Goal: Task Accomplishment & Management: Manage account settings

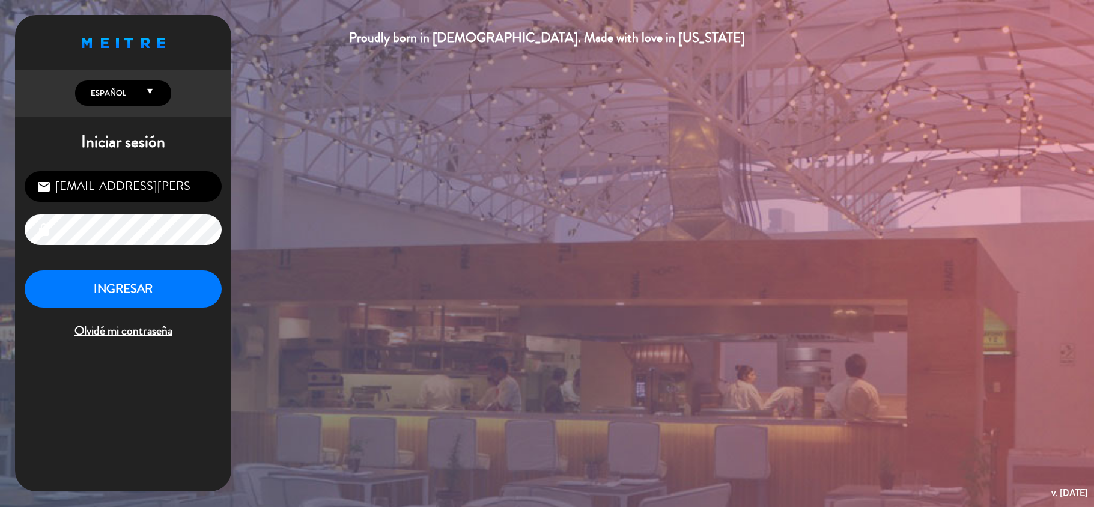
click at [106, 277] on button "INGRESAR" at bounding box center [123, 289] width 197 height 38
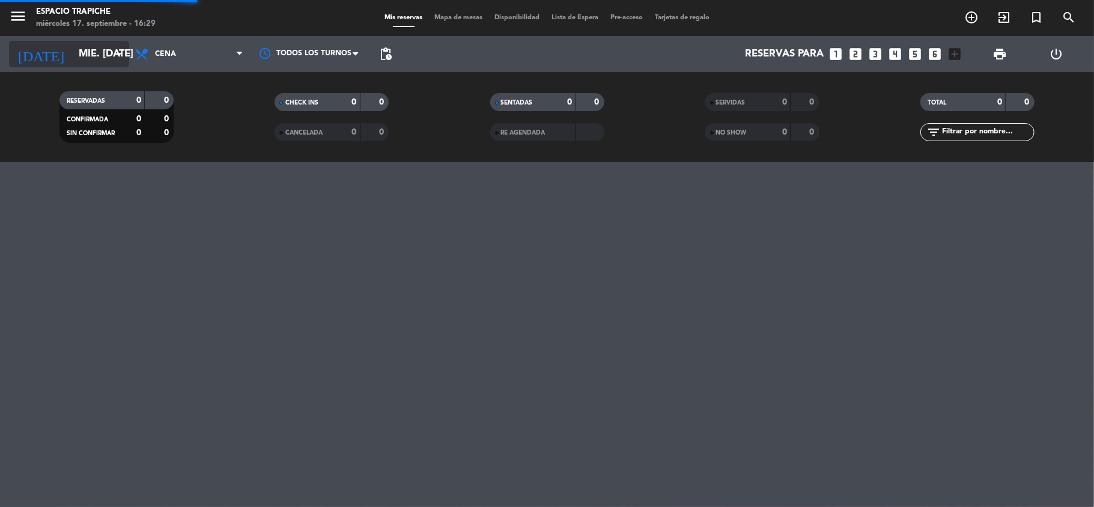
click at [113, 53] on icon "arrow_drop_down" at bounding box center [119, 54] width 14 height 14
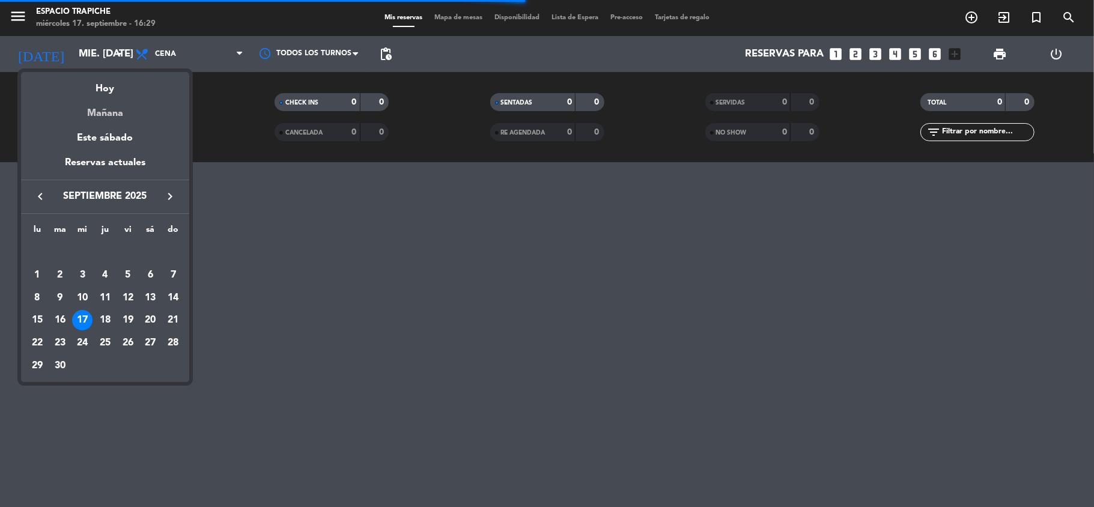
click at [117, 117] on div "Mañana" at bounding box center [105, 109] width 168 height 25
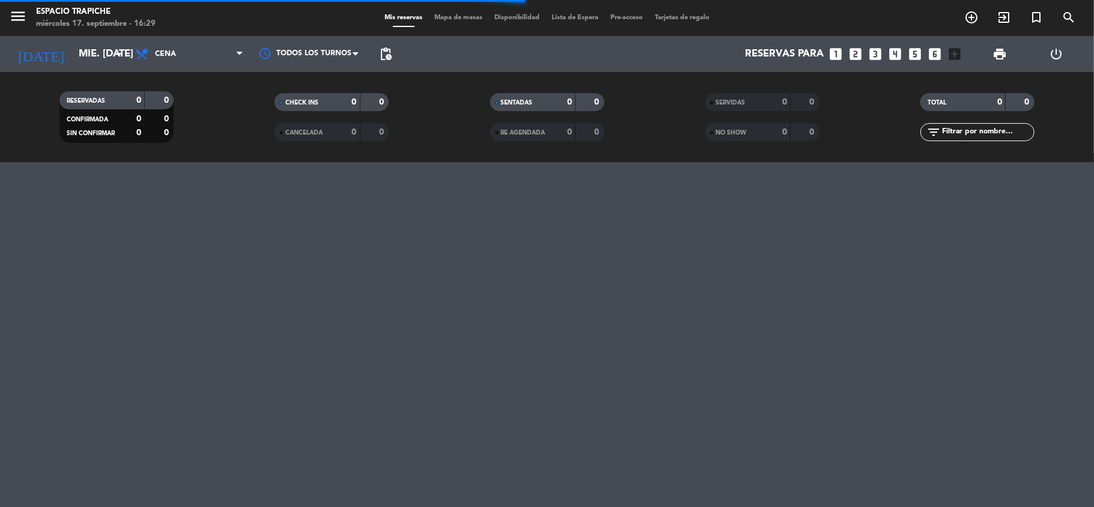
type input "[DEMOGRAPHIC_DATA] [DATE]"
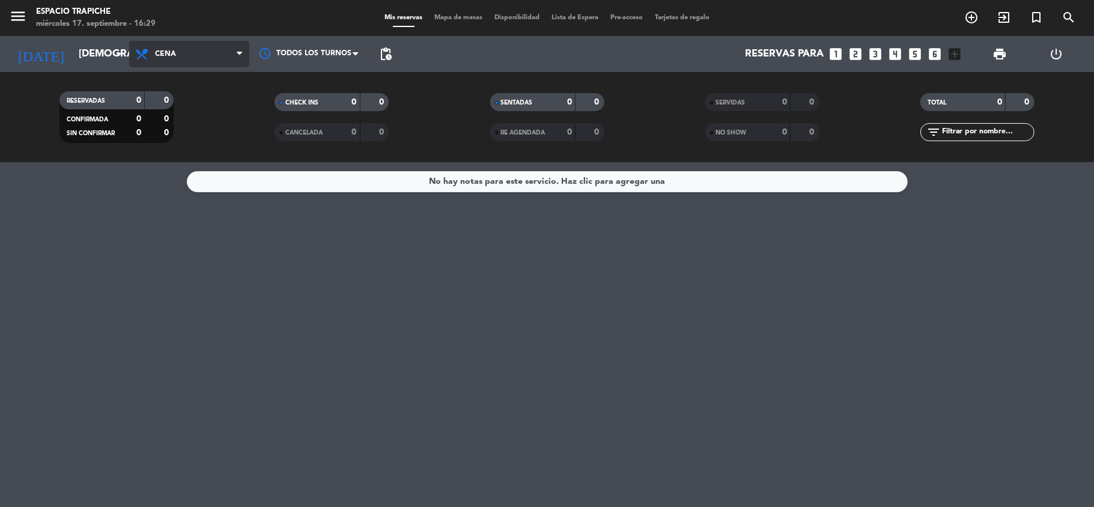
click at [190, 61] on span "Cena" at bounding box center [189, 54] width 120 height 26
click at [190, 101] on div "menu Espacio Trapiche miércoles 17. septiembre - 16:29 Mis reservas Mapa de mes…" at bounding box center [547, 81] width 1094 height 162
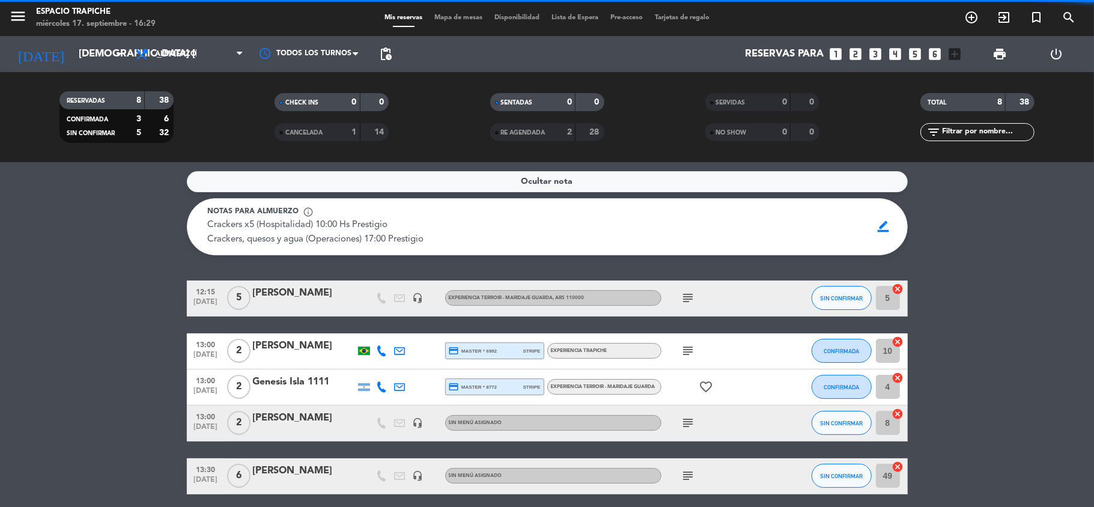
click at [101, 265] on div "Ocultar nota Notas para almuerzo info_outline Crackers x5 (Hospitalidad) 10:00 …" at bounding box center [547, 334] width 1094 height 345
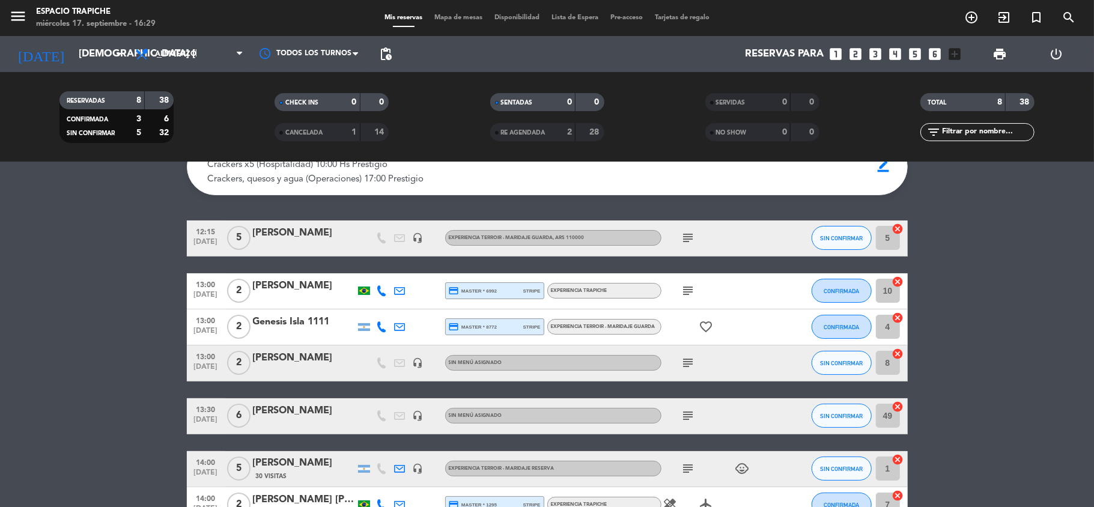
scroll to position [64, 0]
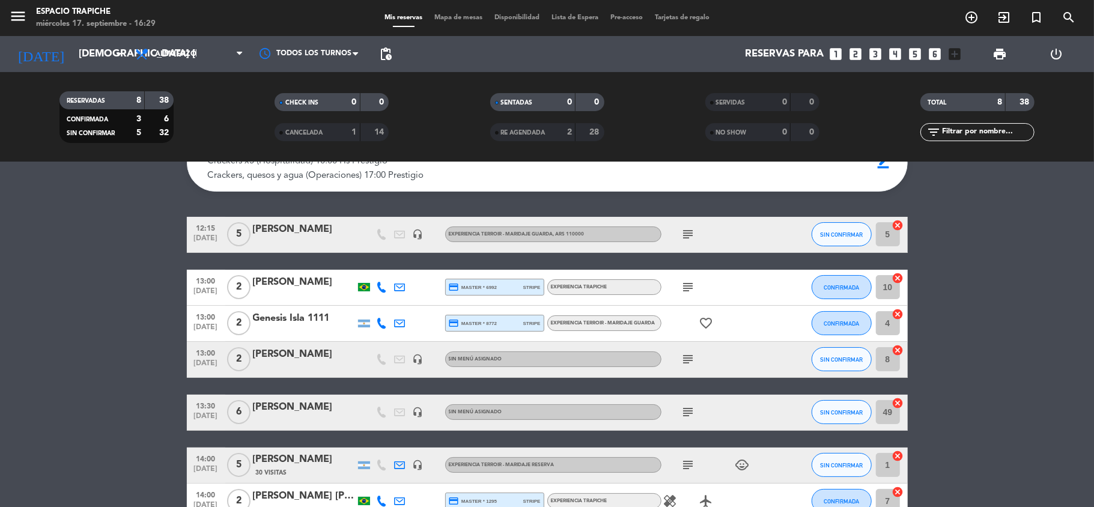
click at [685, 359] on icon "subject" at bounding box center [688, 359] width 14 height 14
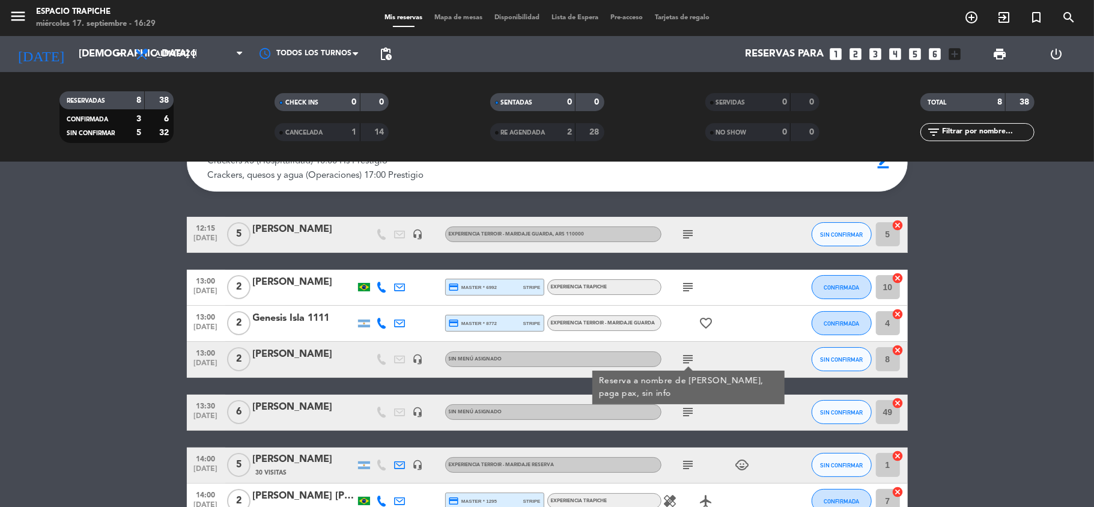
click at [101, 368] on bookings-row "12:15 [DATE] 5 [PERSON_NAME] headset_mic Experiencia Terroir - Maridaje Guarda …" at bounding box center [547, 395] width 1094 height 356
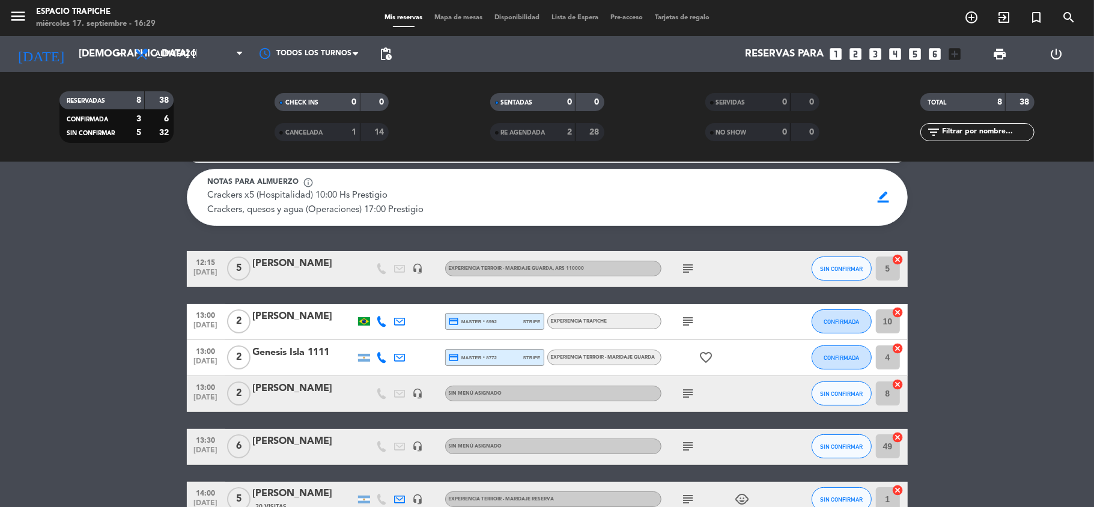
scroll to position [29, 0]
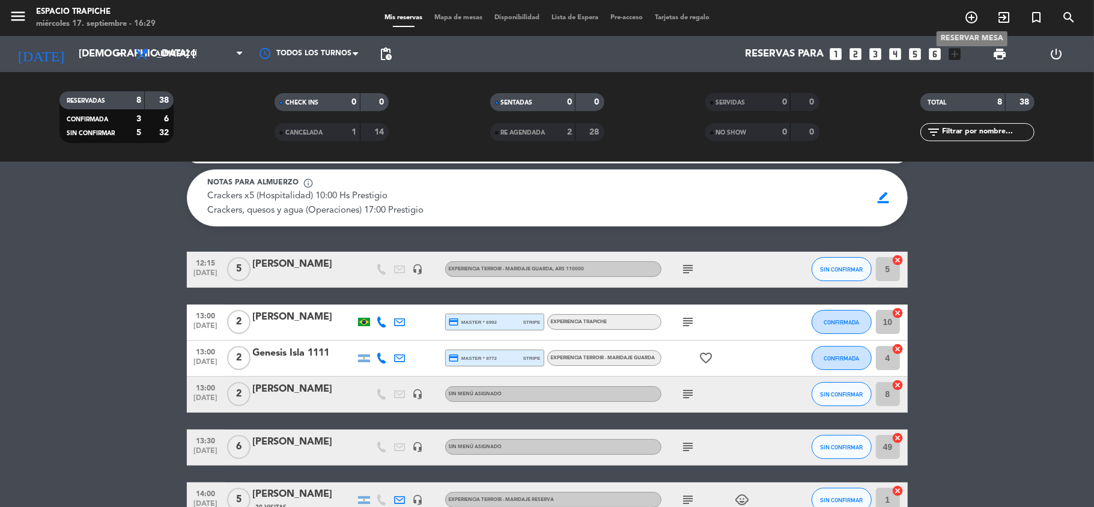
click at [971, 18] on icon "add_circle_outline" at bounding box center [971, 17] width 14 height 14
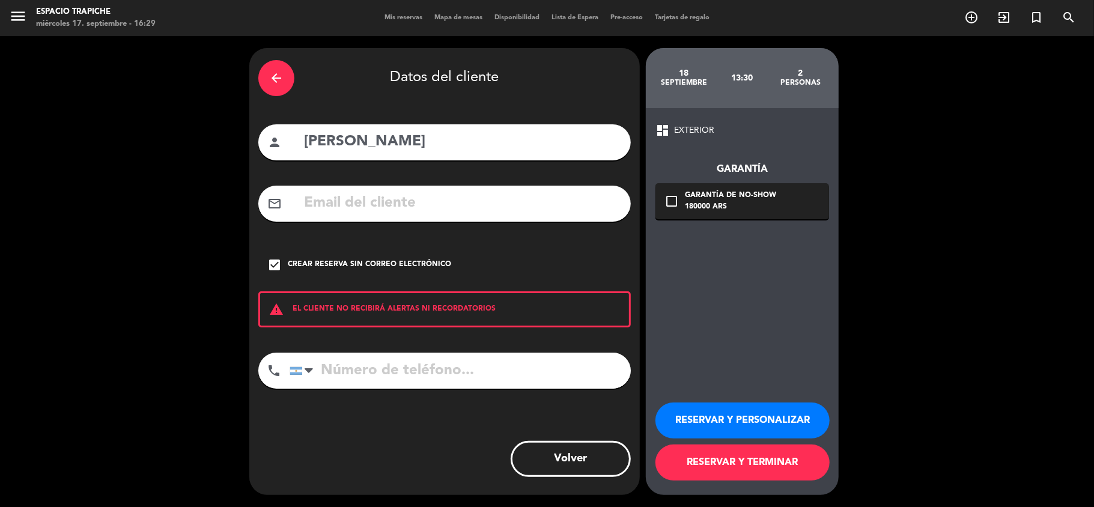
drag, startPoint x: 440, startPoint y: 145, endPoint x: 220, endPoint y: 160, distance: 221.0
click at [220, 160] on div "arrow_back Datos del cliente person [PERSON_NAME] mail_outline check_box Crear …" at bounding box center [547, 271] width 1094 height 471
type input "[PERSON_NAME]"
click at [705, 426] on button "RESERVAR Y PERSONALIZAR" at bounding box center [742, 420] width 174 height 36
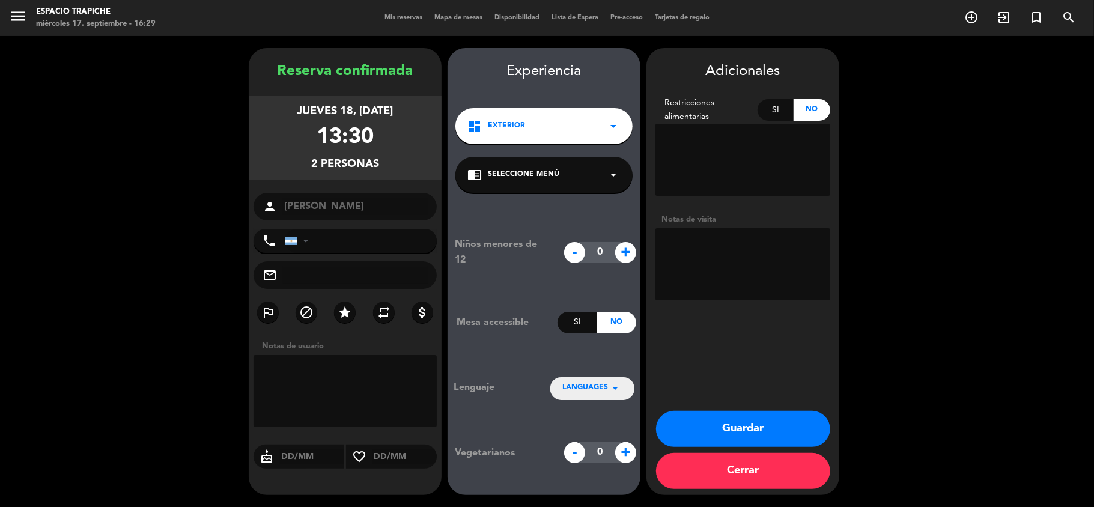
click at [351, 142] on div "13:30" at bounding box center [345, 137] width 57 height 35
click at [748, 469] on button "Cerrar" at bounding box center [743, 471] width 174 height 36
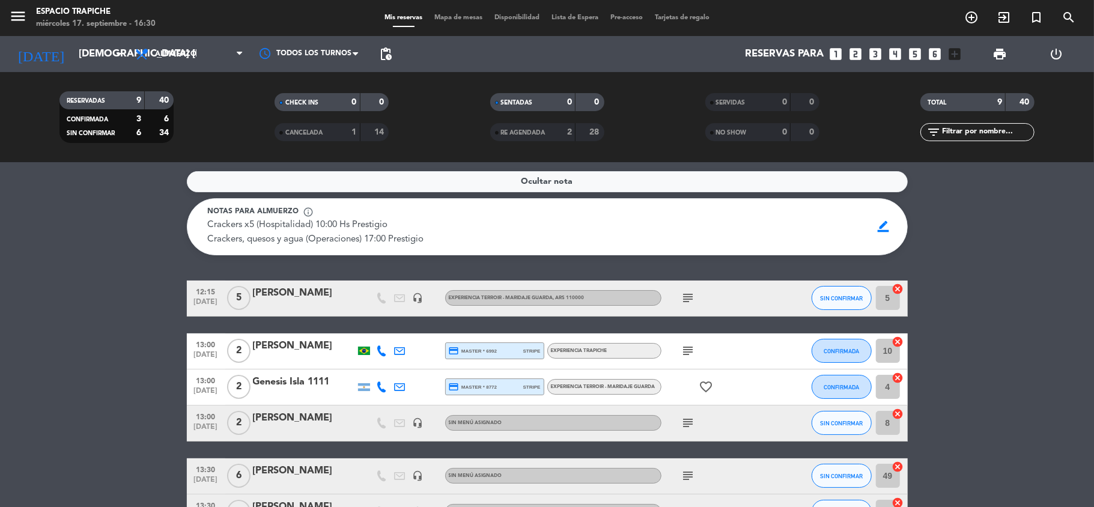
click at [1051, 168] on div "Ocultar nota Notas para almuerzo info_outline Crackers x5 (Hospitalidad) 10:00 …" at bounding box center [547, 334] width 1094 height 345
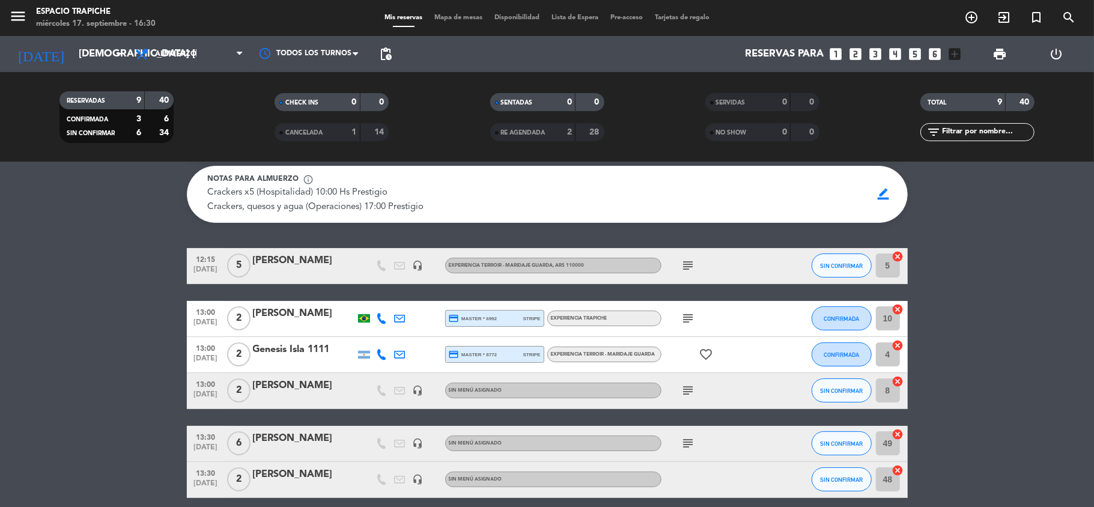
scroll to position [64, 0]
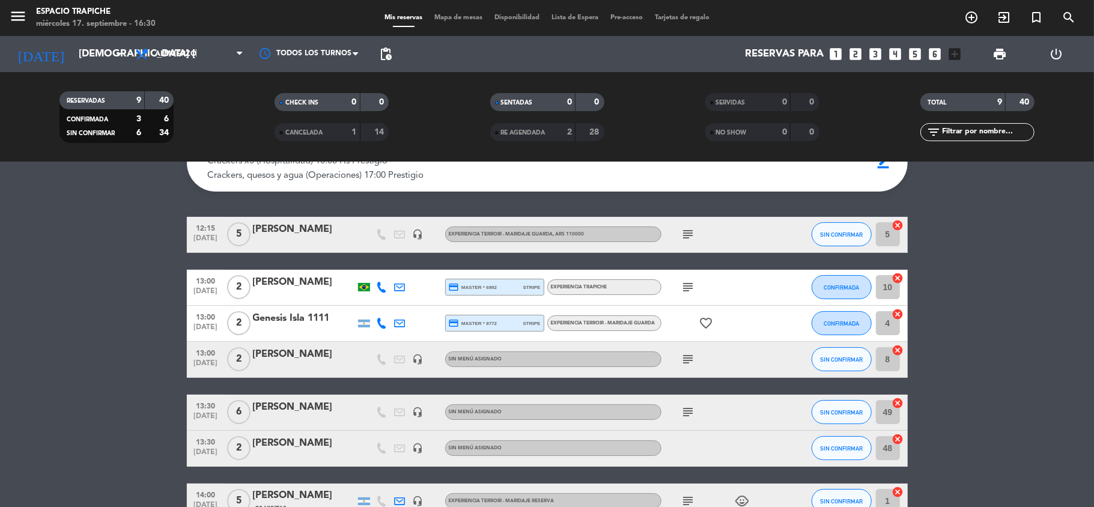
click at [279, 450] on div "[PERSON_NAME]" at bounding box center [304, 443] width 102 height 16
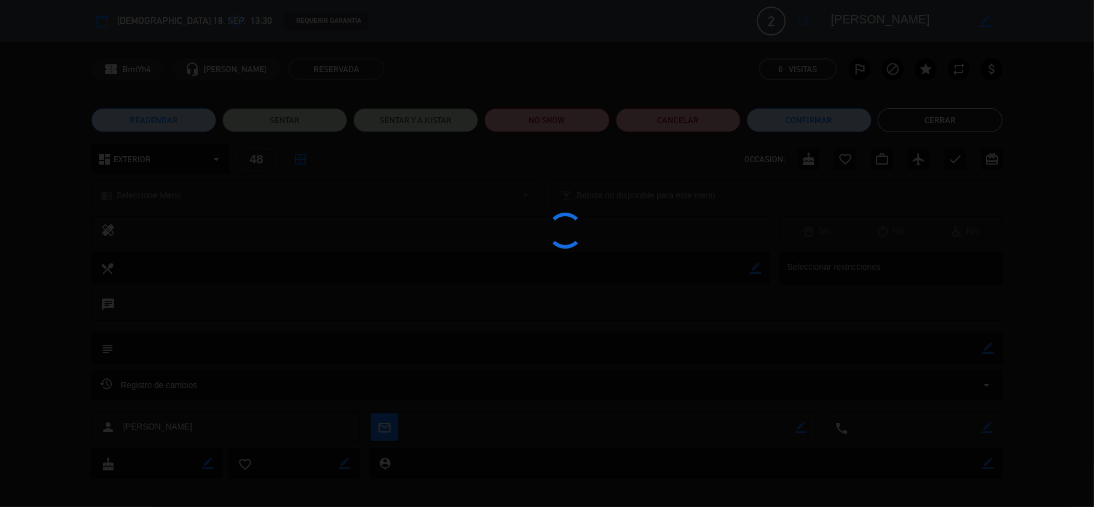
scroll to position [155, 0]
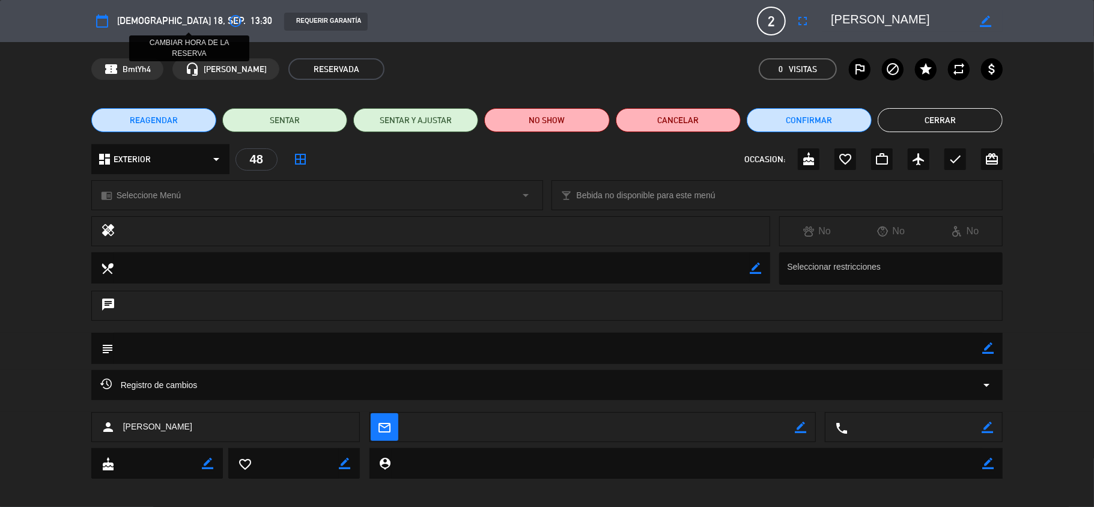
click at [228, 16] on icon "access_time" at bounding box center [235, 21] width 14 height 14
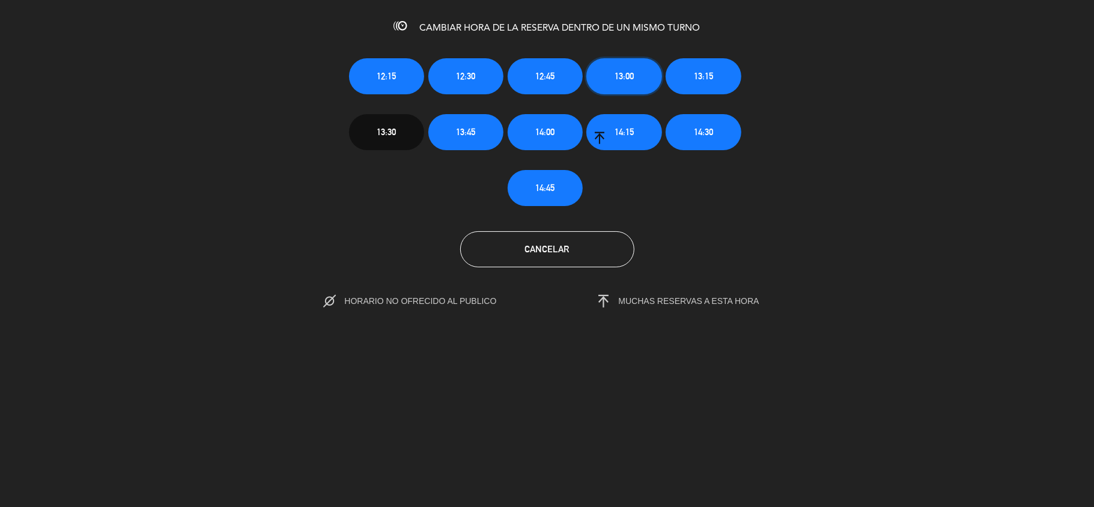
click at [620, 82] on span "13:00" at bounding box center [623, 76] width 19 height 14
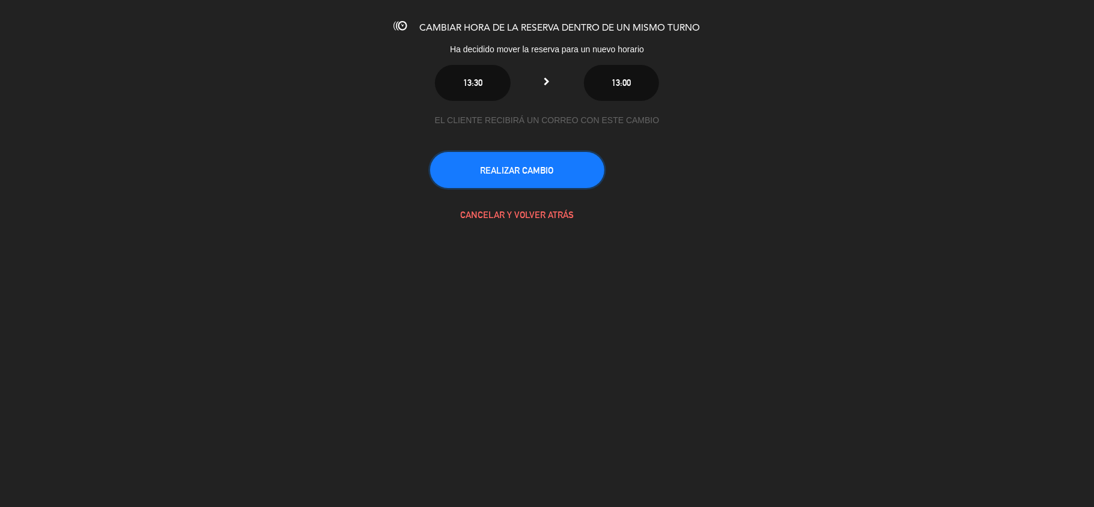
click at [511, 166] on button "REALIZAR CAMBIO" at bounding box center [517, 170] width 174 height 36
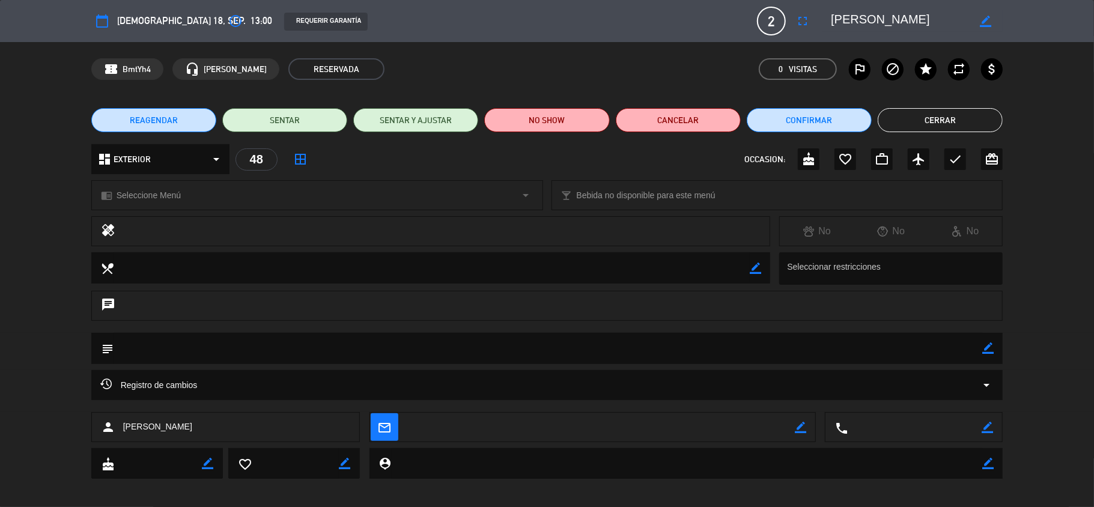
click at [316, 190] on div "chrome_reader_mode Seleccione Menú arrow_drop_down" at bounding box center [317, 195] width 450 height 29
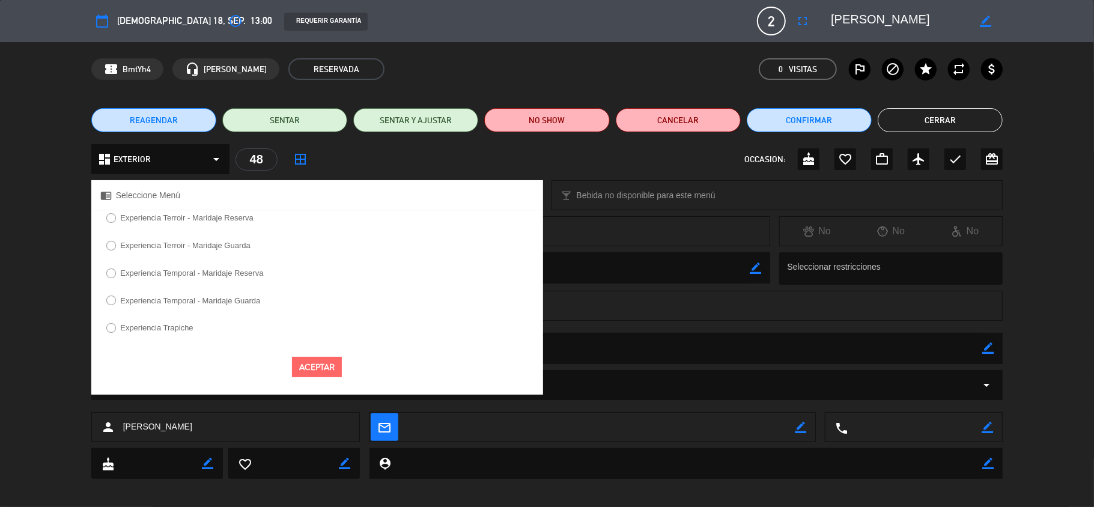
click at [210, 243] on label "Experiencia Terroir - Maridaje Guarda" at bounding box center [185, 245] width 130 height 8
click at [310, 372] on button "Aceptar" at bounding box center [317, 367] width 50 height 21
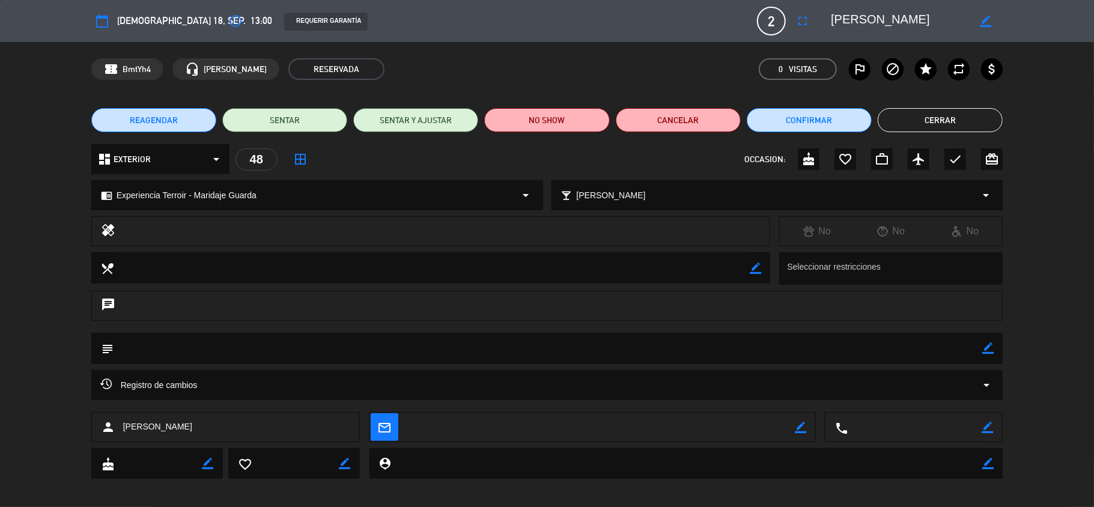
click at [942, 121] on button "Cerrar" at bounding box center [940, 120] width 125 height 24
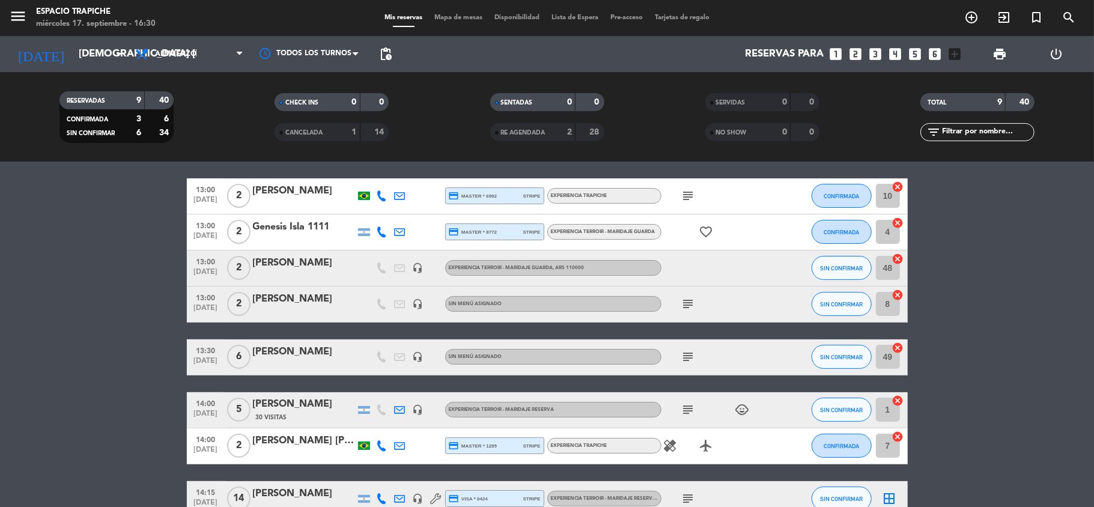
click at [34, 378] on bookings-row "12:15 [DATE] 5 [PERSON_NAME] headset_mic Experiencia Terroir - Maridaje Guarda …" at bounding box center [547, 322] width 1094 height 392
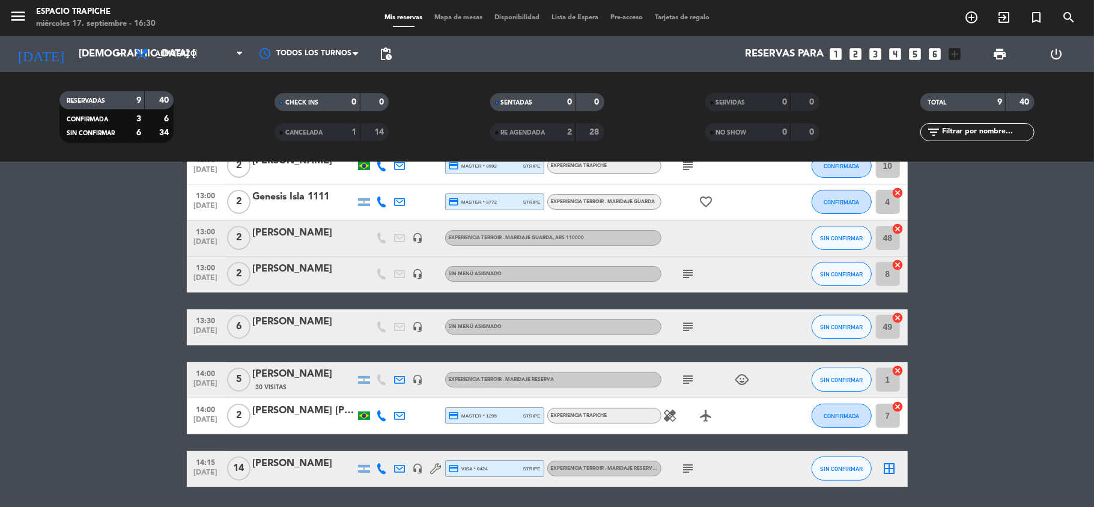
scroll to position [187, 0]
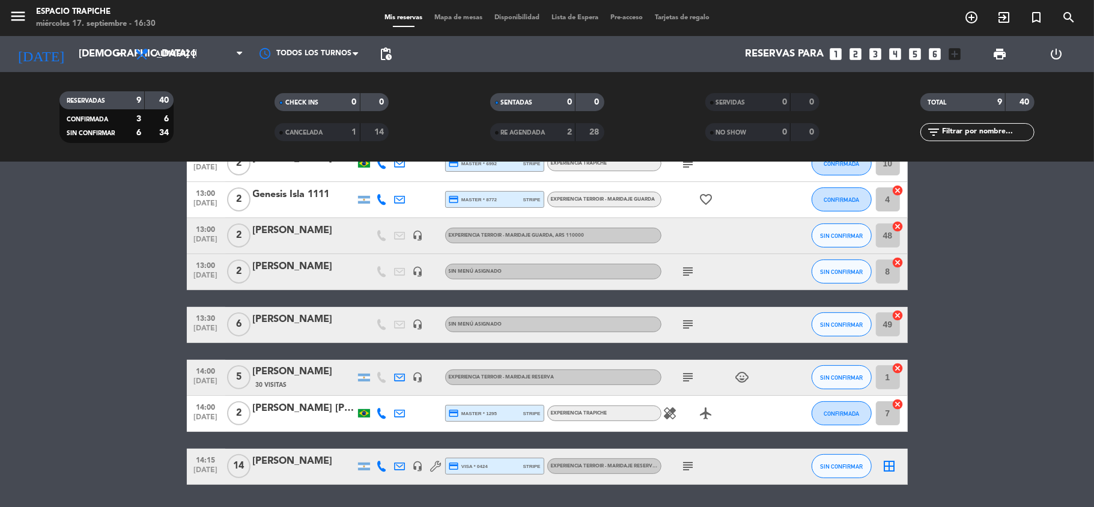
click at [685, 327] on icon "subject" at bounding box center [688, 324] width 14 height 14
click at [32, 404] on bookings-row "12:15 [DATE] 5 [PERSON_NAME] headset_mic Experiencia Terroir - Maridaje Guarda …" at bounding box center [547, 289] width 1094 height 392
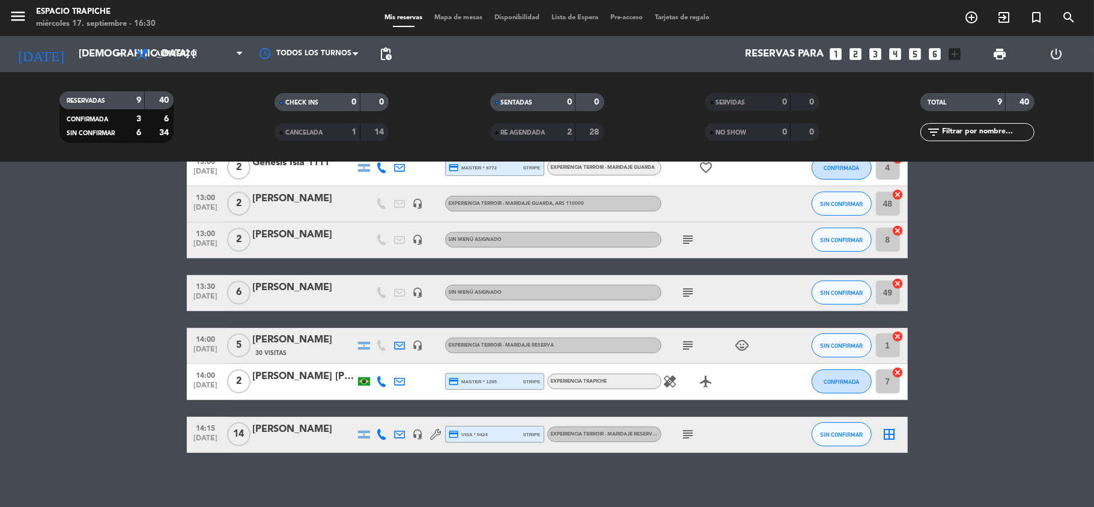
scroll to position [225, 0]
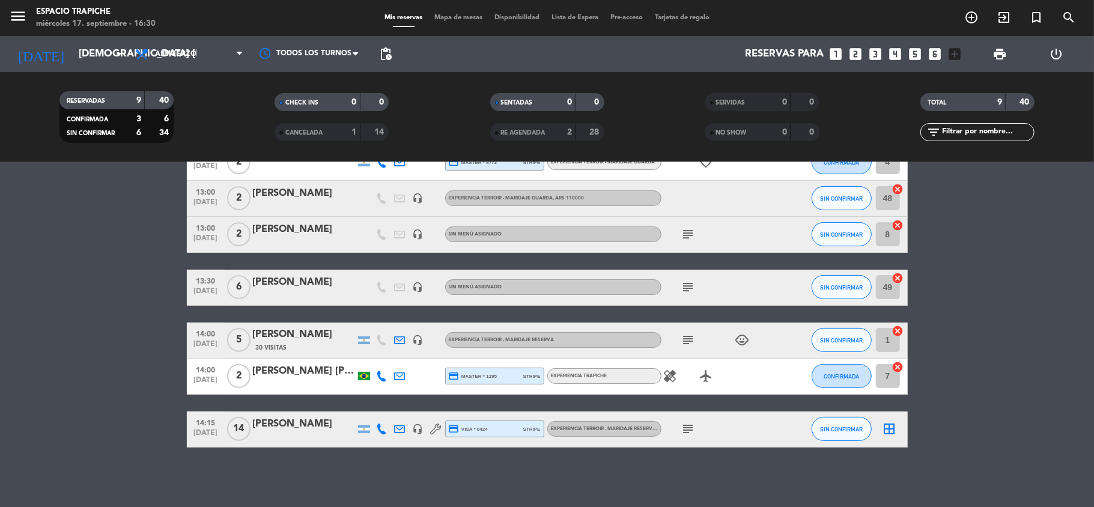
click at [885, 424] on icon "border_all" at bounding box center [889, 429] width 14 height 14
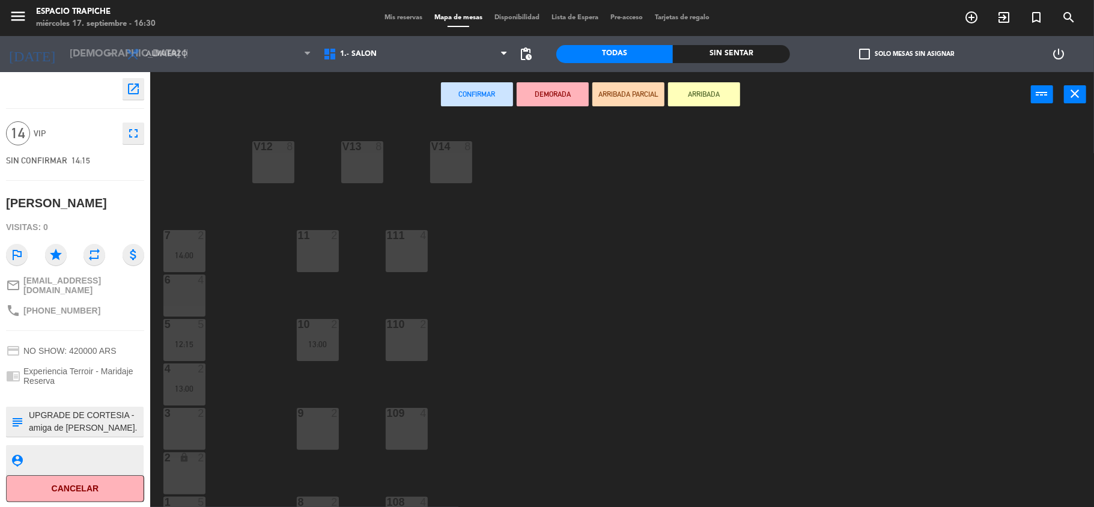
click at [353, 169] on div "V13 8" at bounding box center [362, 162] width 42 height 42
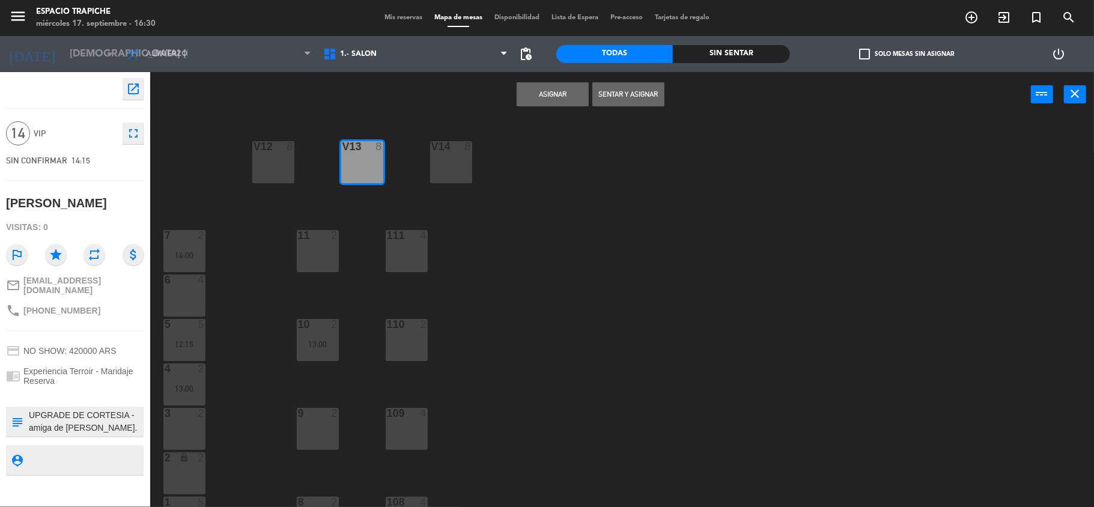
click at [541, 100] on button "Asignar" at bounding box center [553, 94] width 72 height 24
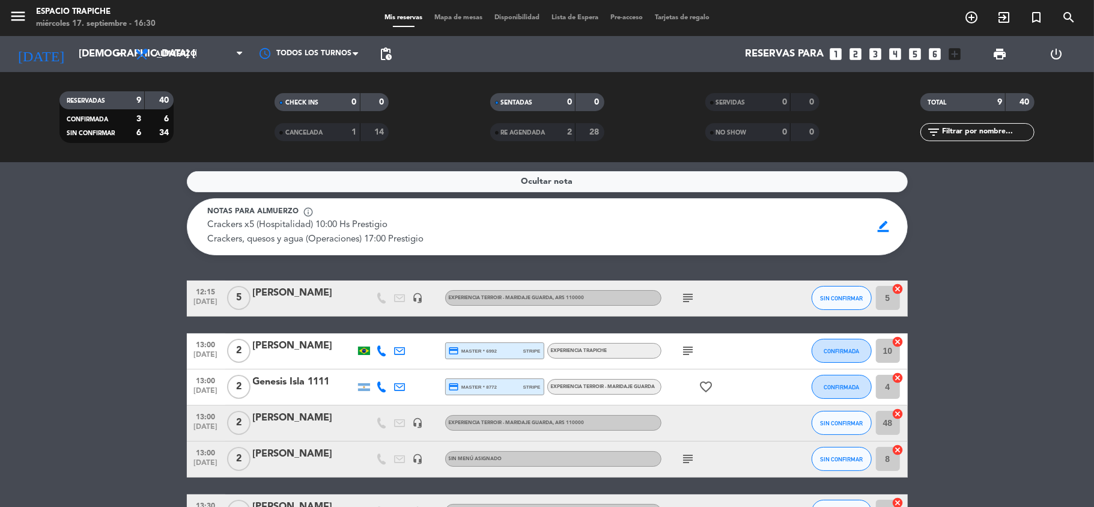
click at [945, 291] on bookings-row "12:15 [DATE] 5 [PERSON_NAME] headset_mic Experiencia Terroir - Maridaje Guarda …" at bounding box center [547, 477] width 1094 height 392
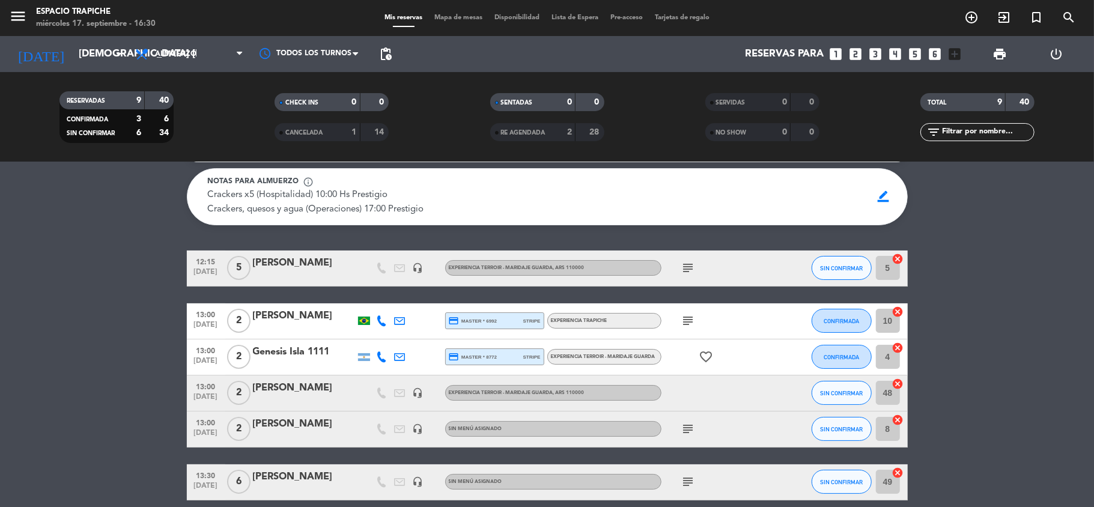
scroll to position [32, 0]
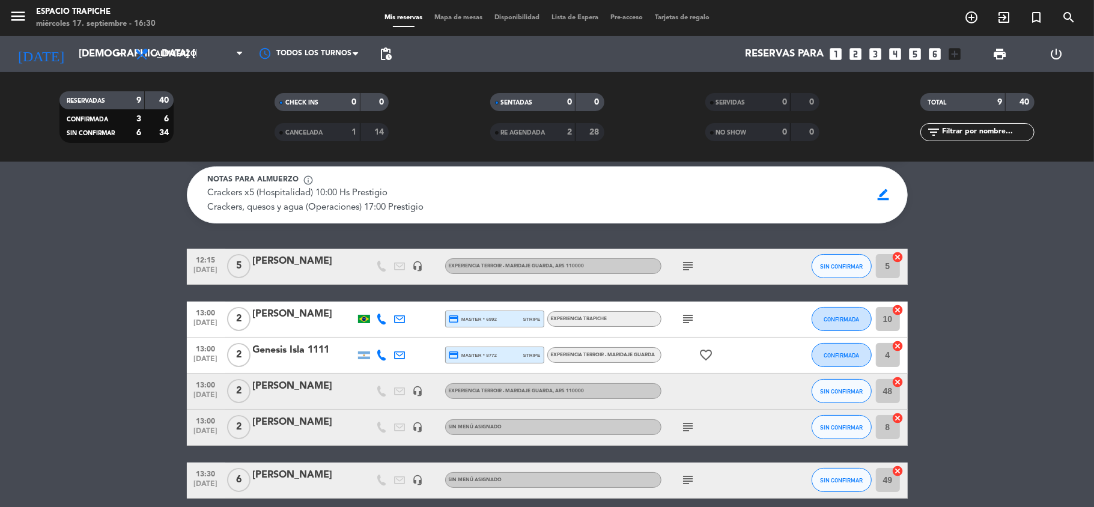
click at [123, 277] on bookings-row "12:15 [DATE] 5 [PERSON_NAME] headset_mic Experiencia Terroir - Maridaje Guarda …" at bounding box center [547, 445] width 1094 height 392
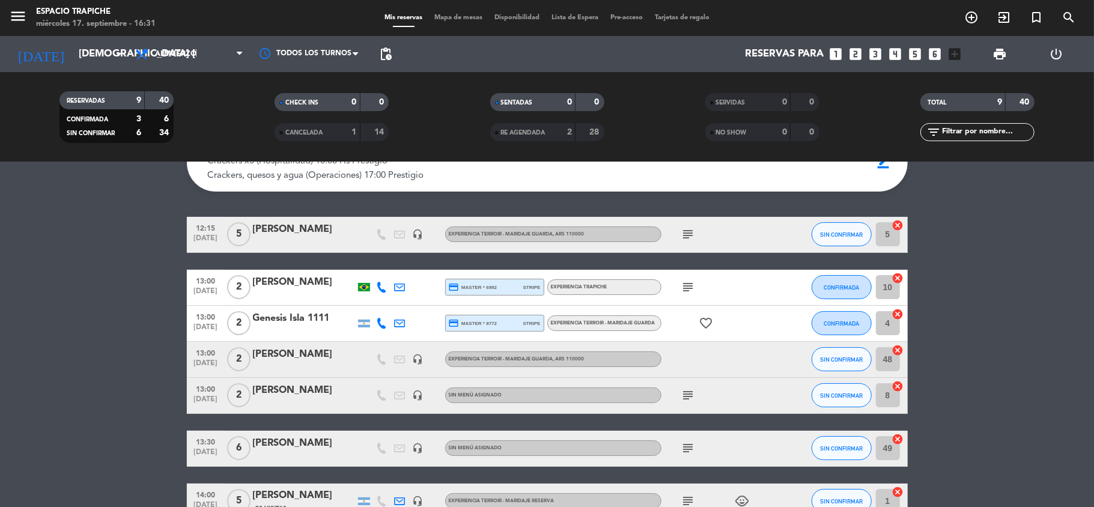
click at [289, 356] on div "[PERSON_NAME]" at bounding box center [304, 355] width 102 height 16
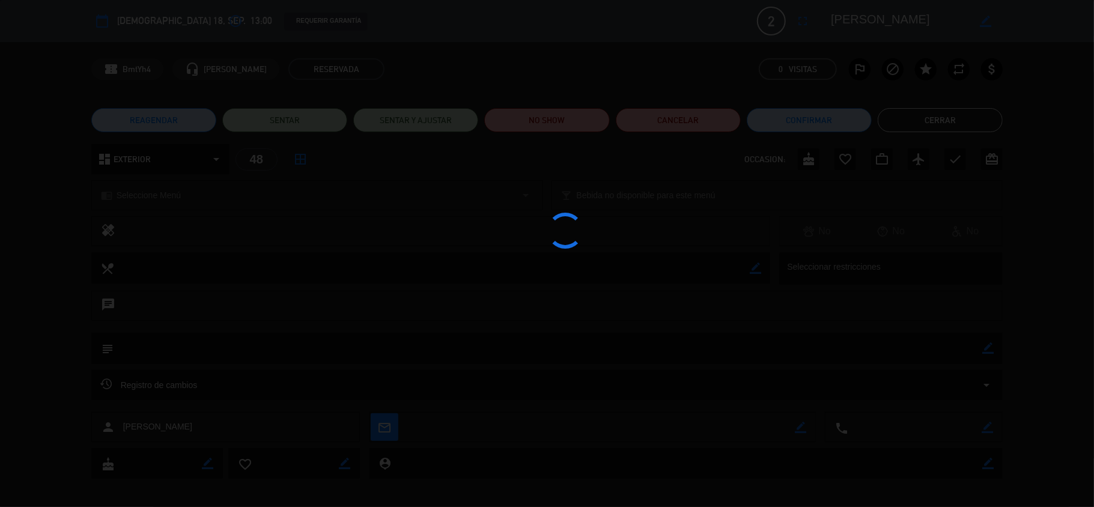
scroll to position [155, 0]
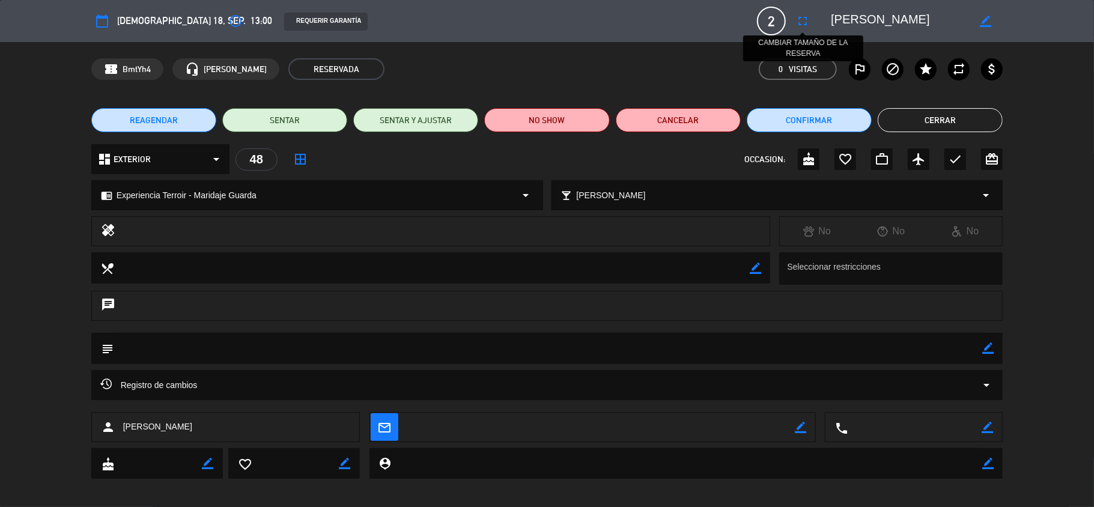
click at [801, 17] on icon "fullscreen" at bounding box center [802, 21] width 14 height 14
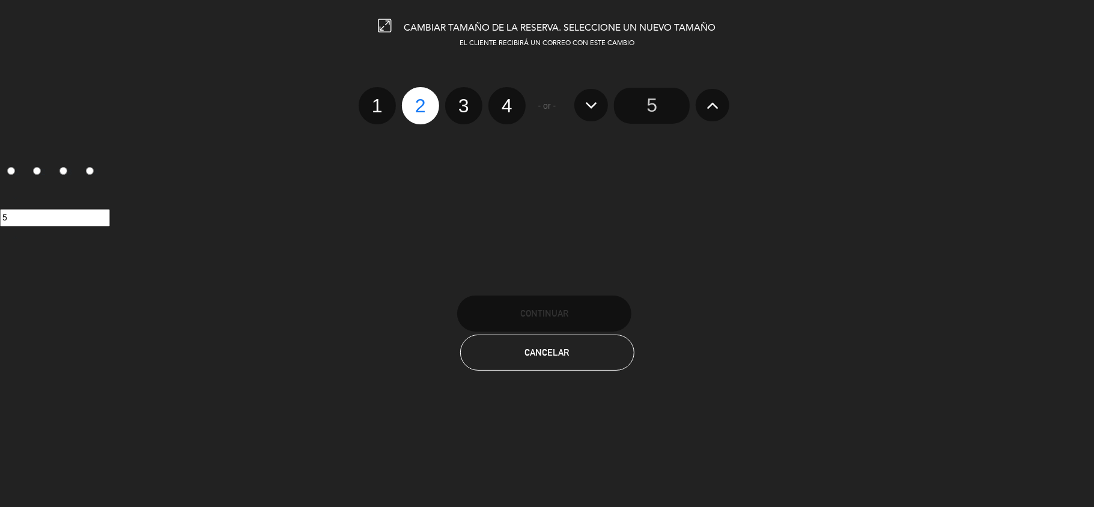
click at [507, 111] on label "4" at bounding box center [506, 105] width 37 height 37
click at [507, 99] on input "4" at bounding box center [506, 95] width 8 height 8
radio input "true"
radio input "false"
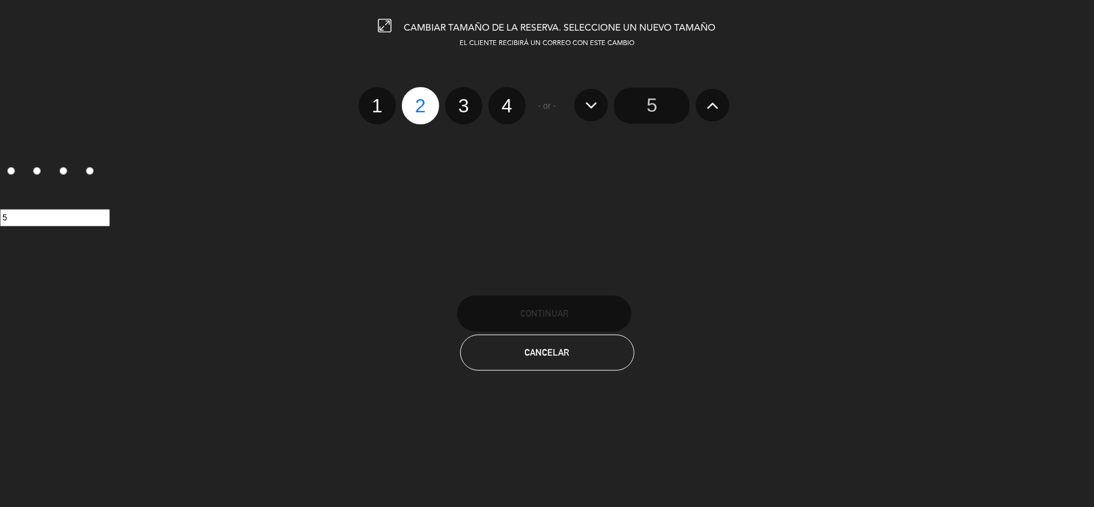
radio input "false"
radio input "true"
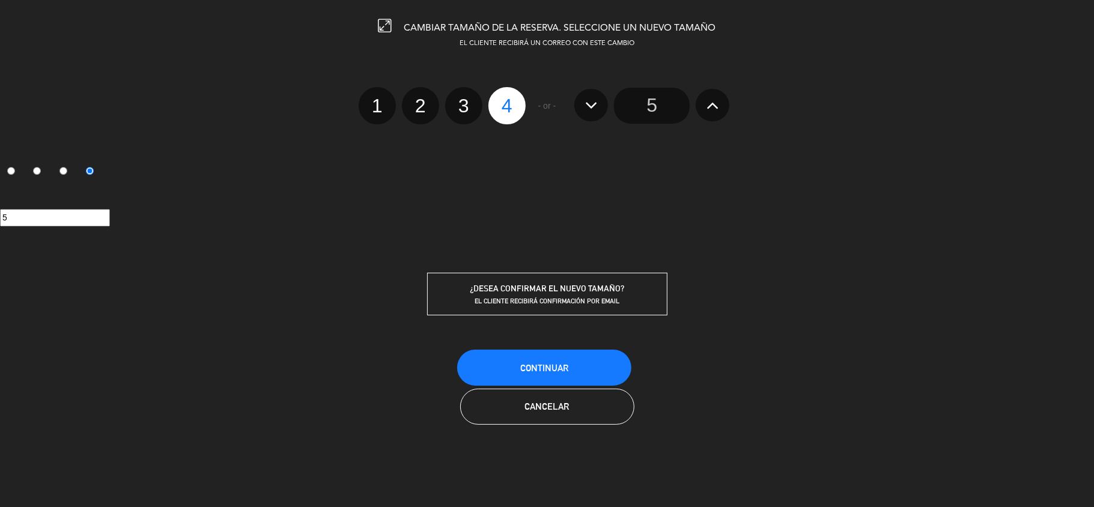
click at [507, 111] on label "4" at bounding box center [506, 105] width 37 height 37
click at [507, 99] on input "4" at bounding box center [506, 95] width 8 height 8
radio input "true"
radio input "false"
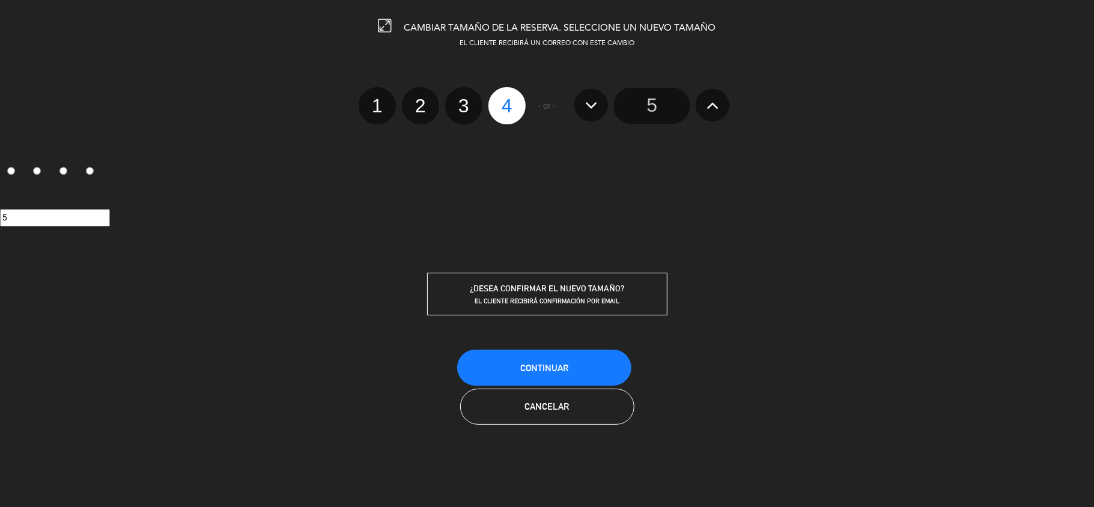
radio input "false"
radio input "true"
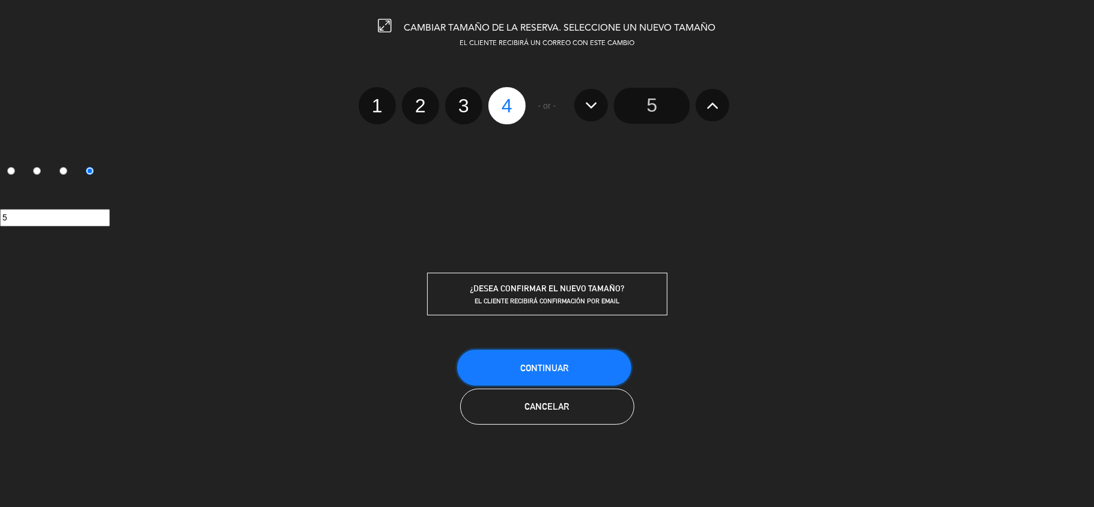
click at [524, 370] on span "Continuar" at bounding box center [544, 368] width 48 height 10
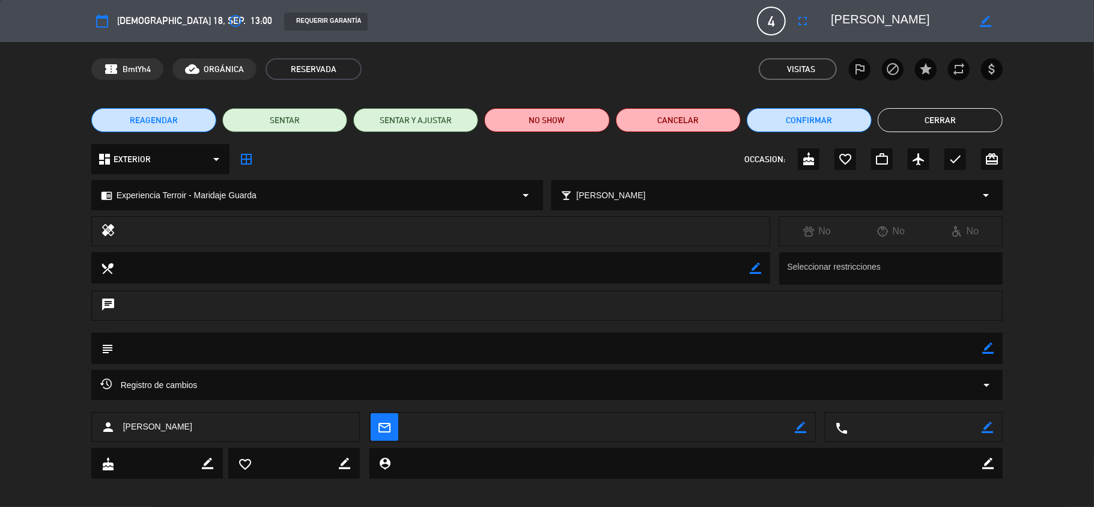
click at [900, 119] on button "Cerrar" at bounding box center [940, 120] width 125 height 24
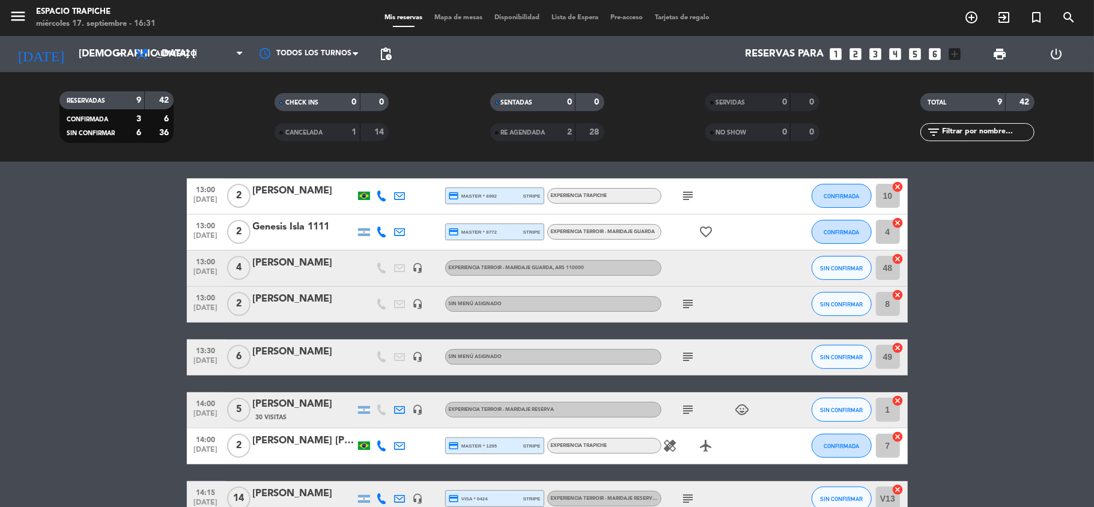
click at [88, 292] on bookings-row "12:15 [DATE] 5 [PERSON_NAME] headset_mic Experiencia Terroir - Maridaje Guarda …" at bounding box center [547, 322] width 1094 height 392
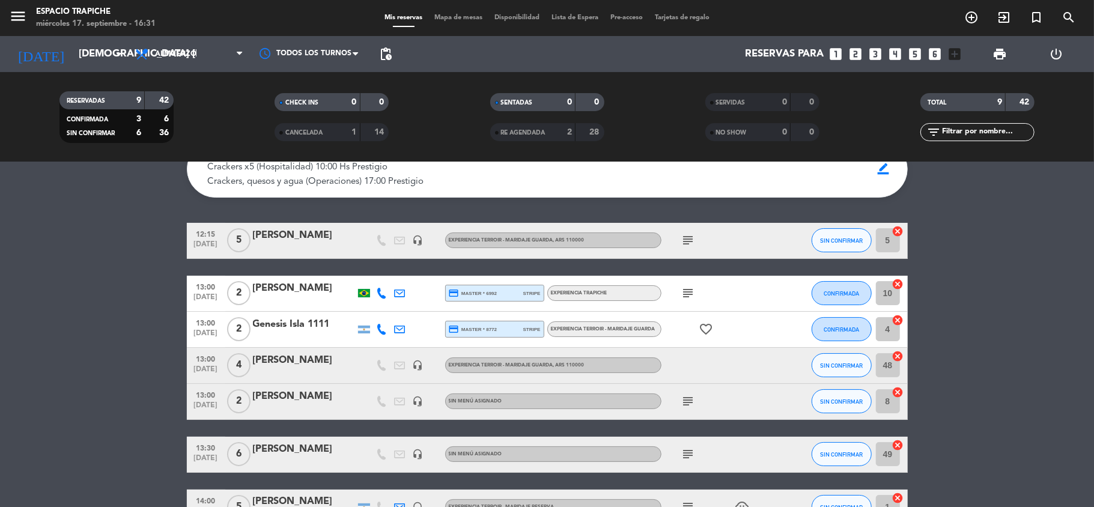
scroll to position [27, 0]
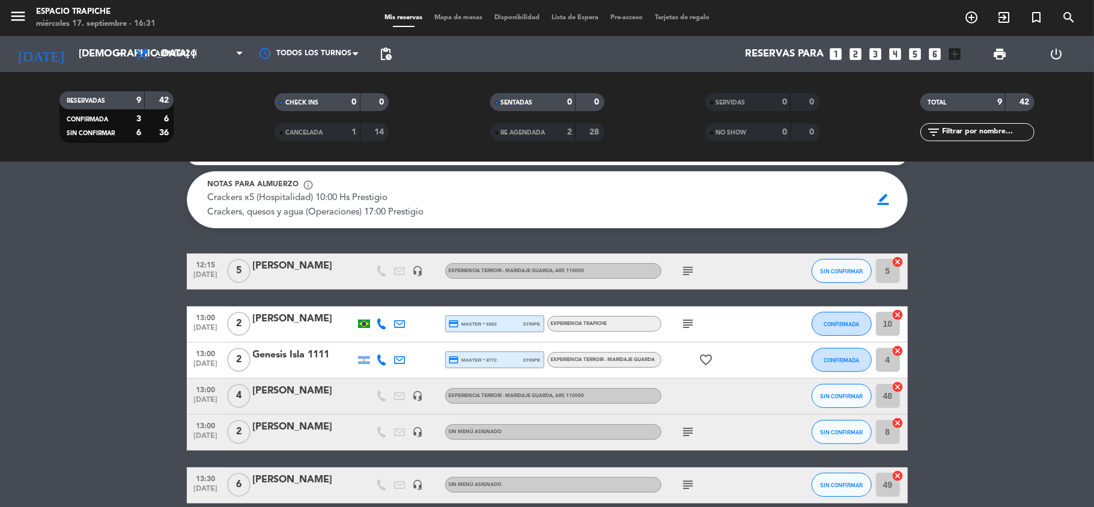
click at [282, 428] on div "[PERSON_NAME]" at bounding box center [304, 427] width 102 height 16
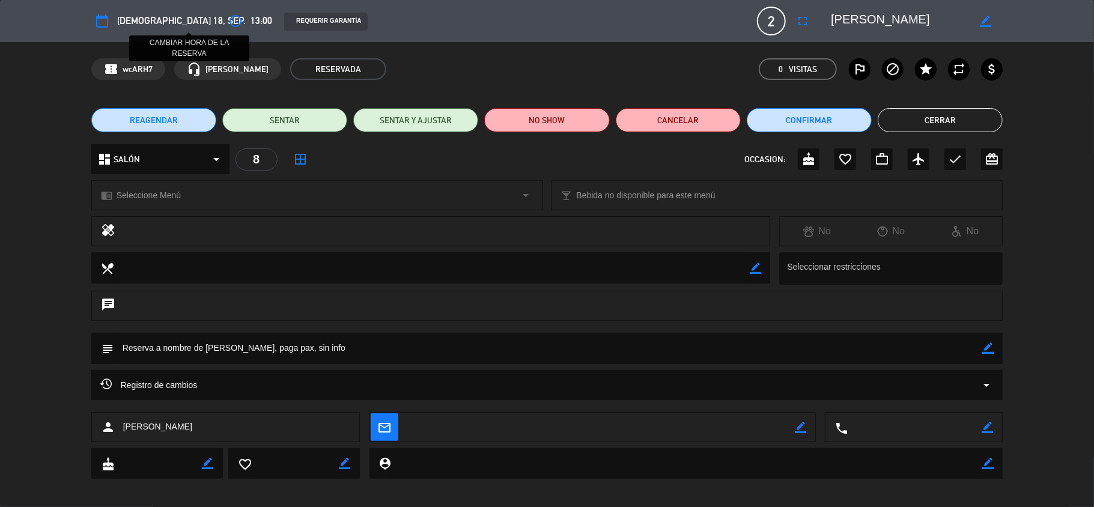
click at [228, 18] on icon "access_time" at bounding box center [235, 21] width 14 height 14
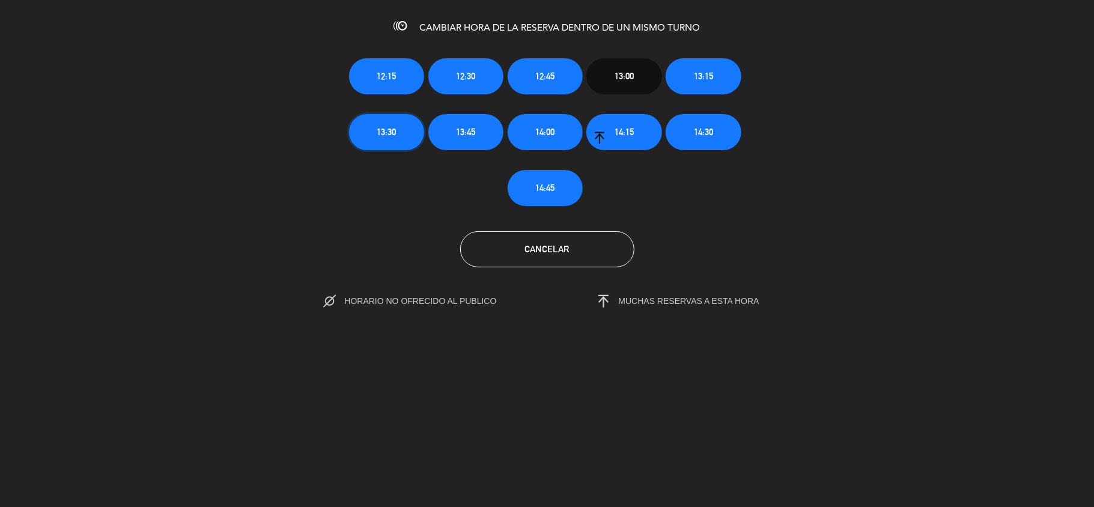
click at [404, 131] on button "13:30" at bounding box center [386, 132] width 75 height 36
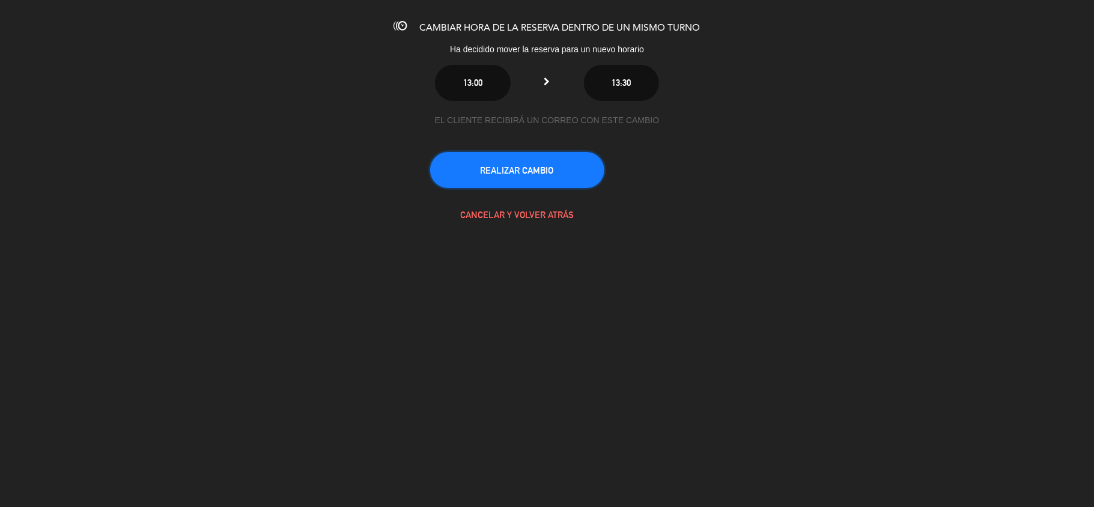
click at [499, 165] on button "REALIZAR CAMBIO" at bounding box center [517, 170] width 174 height 36
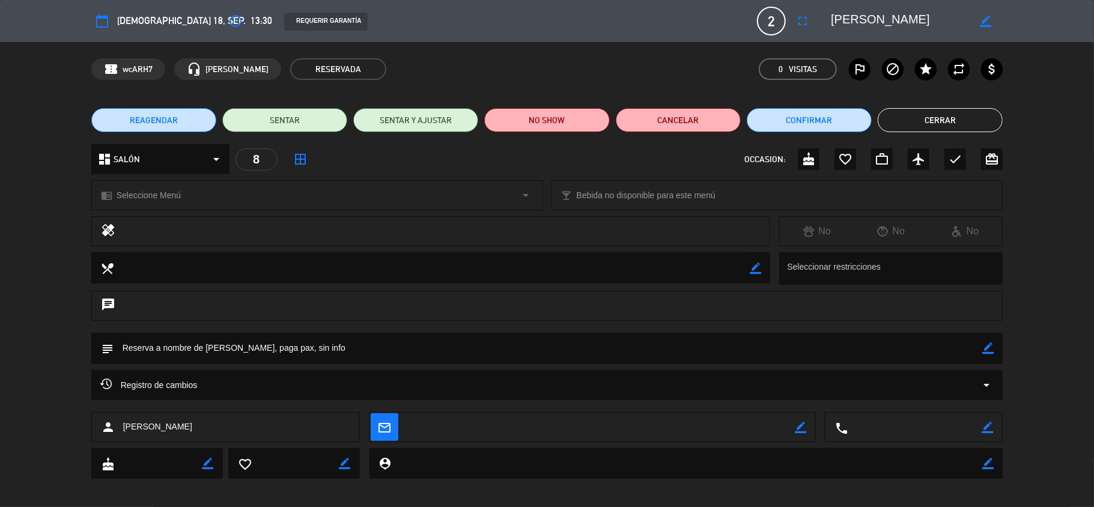
click at [926, 114] on button "Cerrar" at bounding box center [940, 120] width 125 height 24
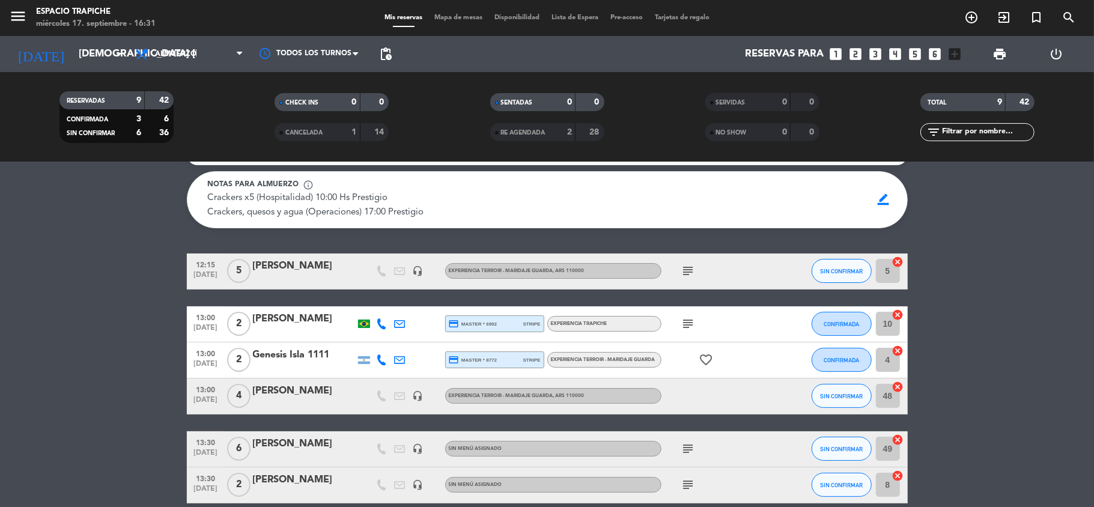
click at [70, 364] on bookings-row "12:15 [DATE] 5 [PERSON_NAME] headset_mic Experiencia Terroir - Maridaje Guarda …" at bounding box center [547, 449] width 1094 height 392
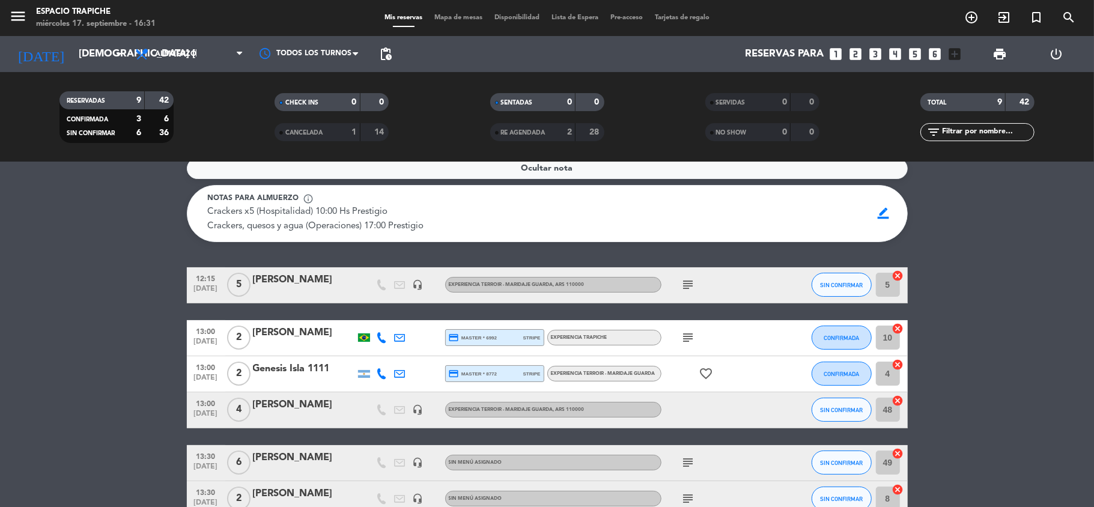
scroll to position [0, 0]
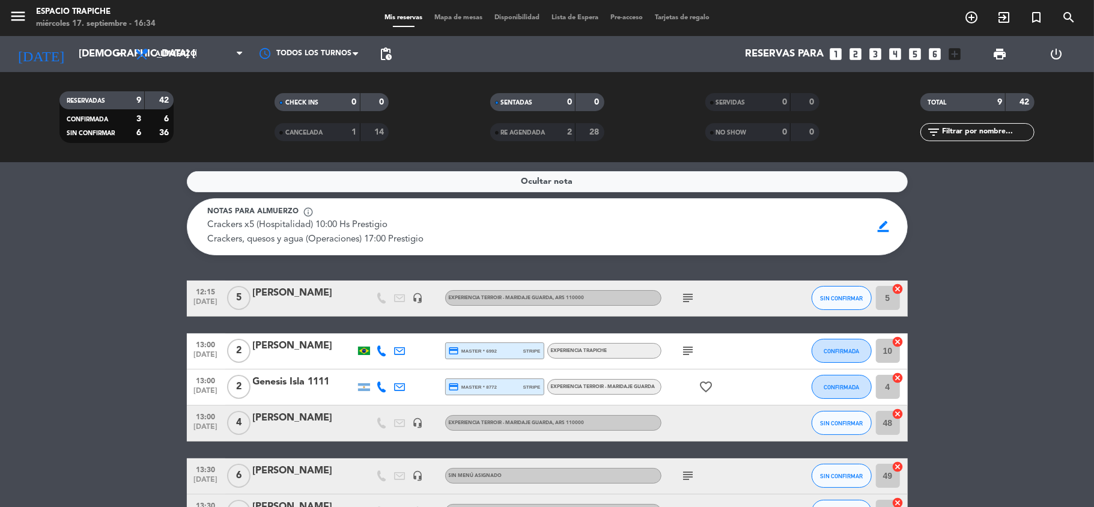
click at [7, 311] on bookings-row "12:15 [DATE] 5 [PERSON_NAME] headset_mic Experiencia Terroir - Maridaje Guarda …" at bounding box center [547, 477] width 1094 height 392
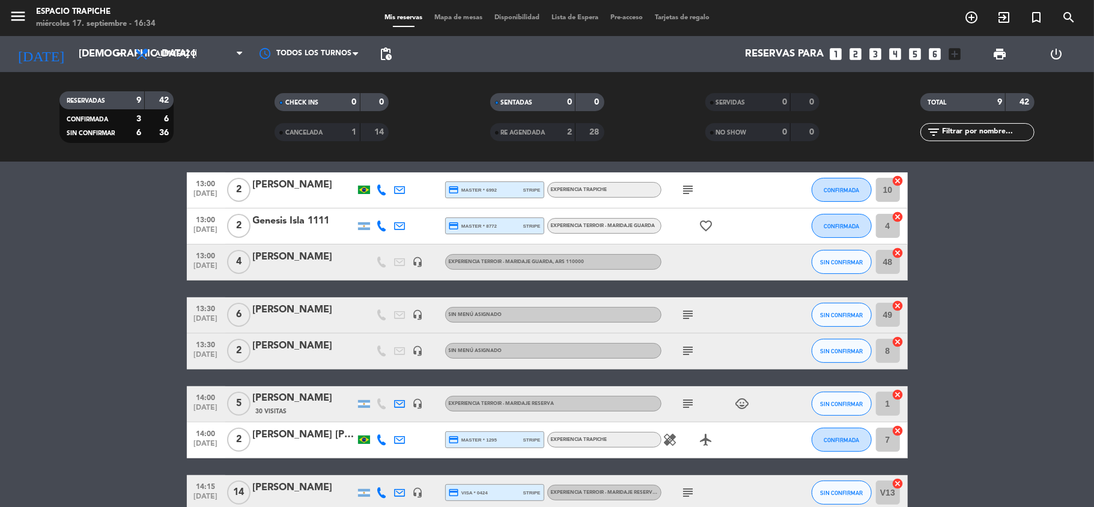
scroll to position [193, 0]
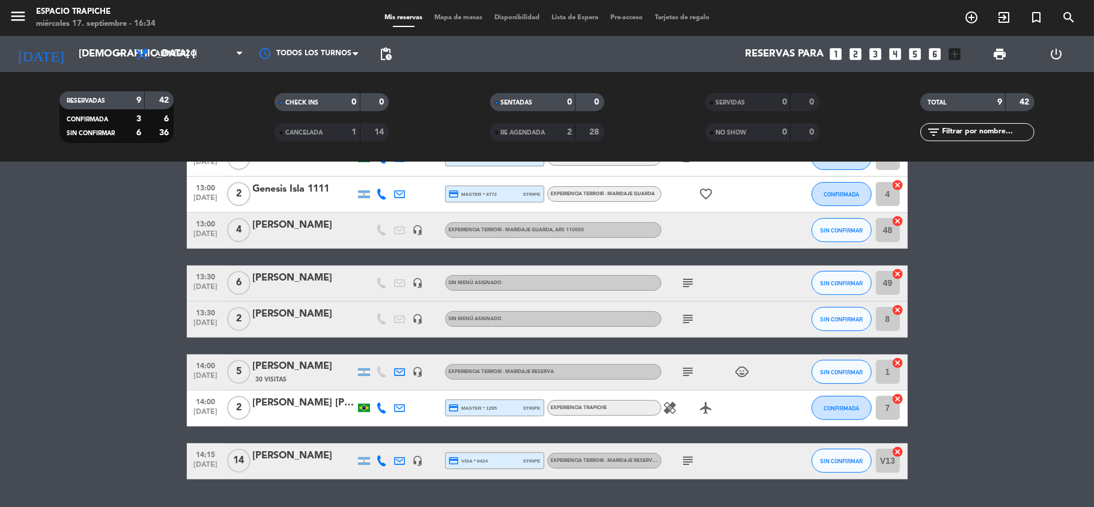
click at [83, 330] on bookings-row "12:15 [DATE] 5 [PERSON_NAME] headset_mic Experiencia Terroir - Maridaje Guarda …" at bounding box center [547, 284] width 1094 height 392
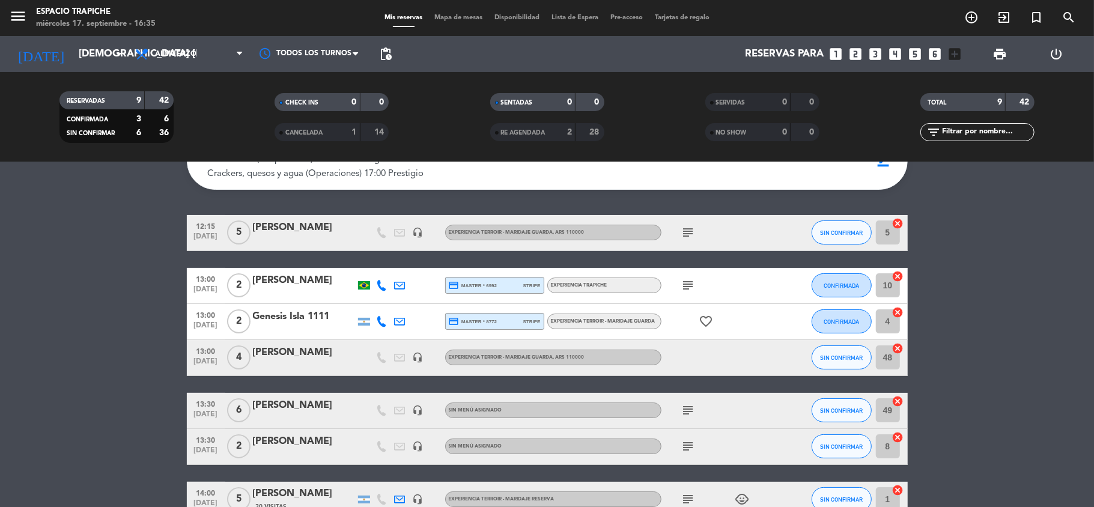
scroll to position [65, 0]
click at [130, 262] on bookings-row "12:15 [DATE] 5 [PERSON_NAME] headset_mic Experiencia Terroir - Maridaje Guarda …" at bounding box center [547, 412] width 1094 height 392
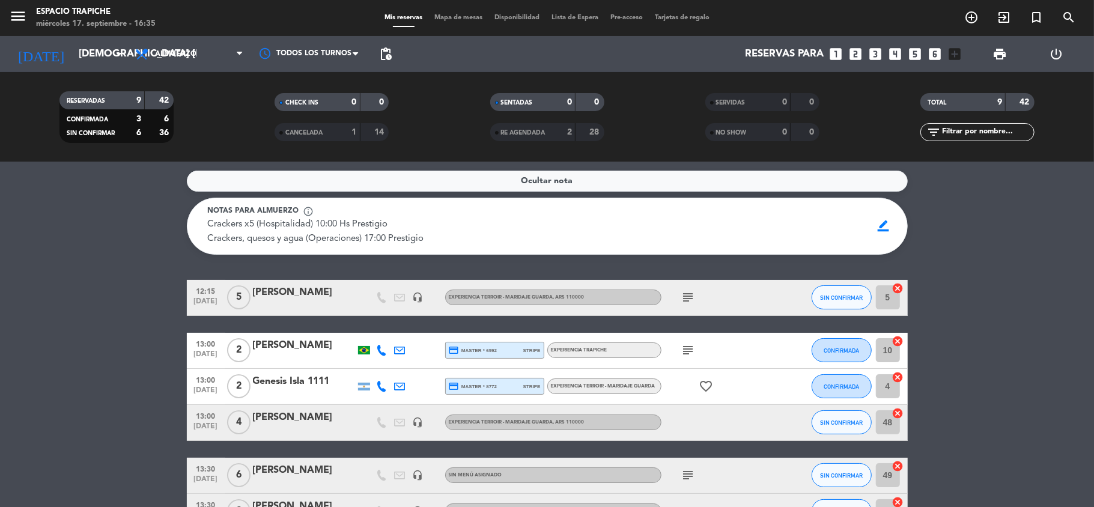
scroll to position [0, 0]
click at [691, 296] on icon "subject" at bounding box center [688, 298] width 14 height 14
click at [155, 332] on bookings-row "12:15 [DATE] 5 [PERSON_NAME] headset_mic Experiencia Terroir - Maridaje Guarda …" at bounding box center [547, 477] width 1094 height 392
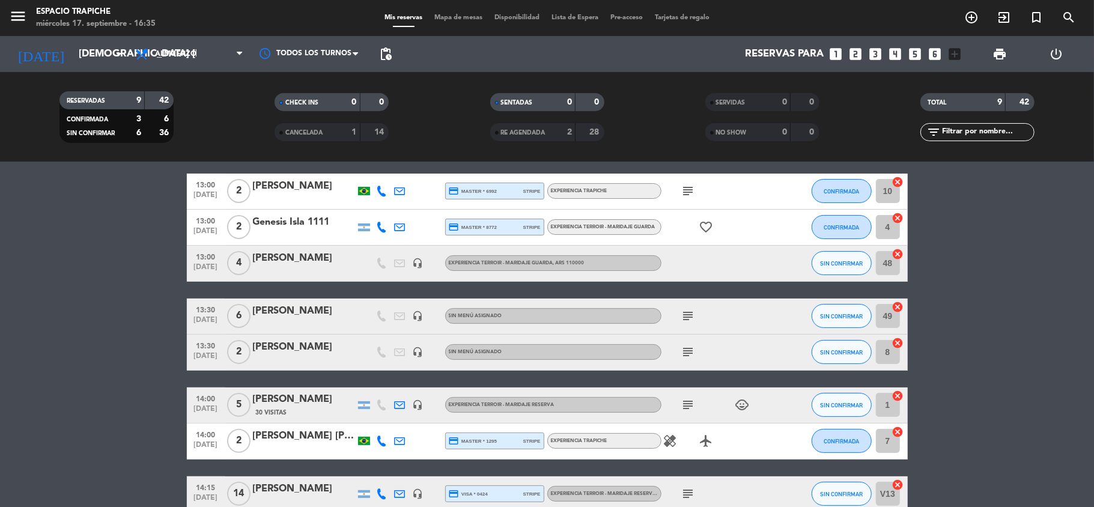
scroll to position [192, 0]
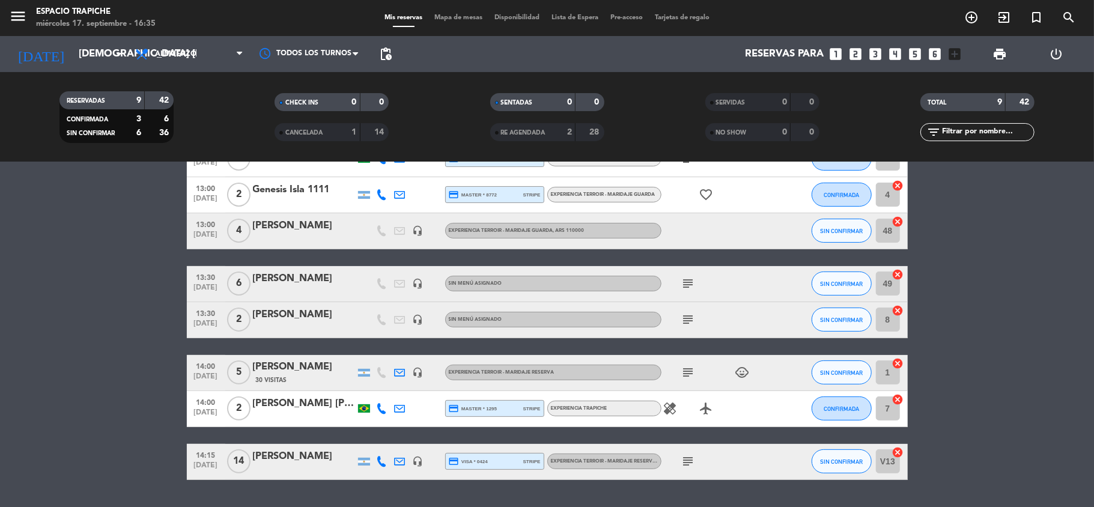
click at [668, 408] on icon "healing" at bounding box center [670, 408] width 14 height 14
click at [691, 462] on icon "subject" at bounding box center [688, 461] width 14 height 14
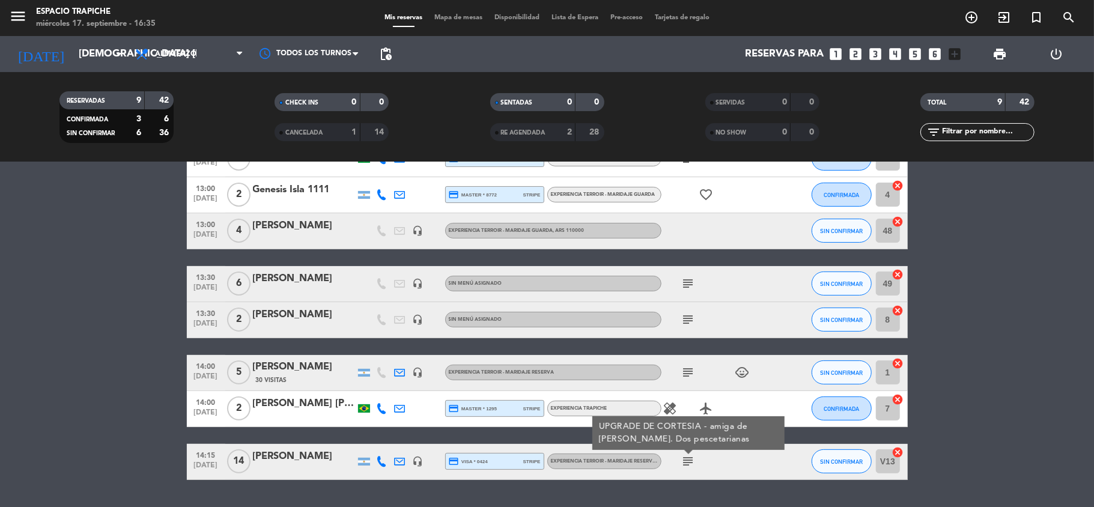
click at [690, 371] on icon "subject" at bounding box center [688, 372] width 14 height 14
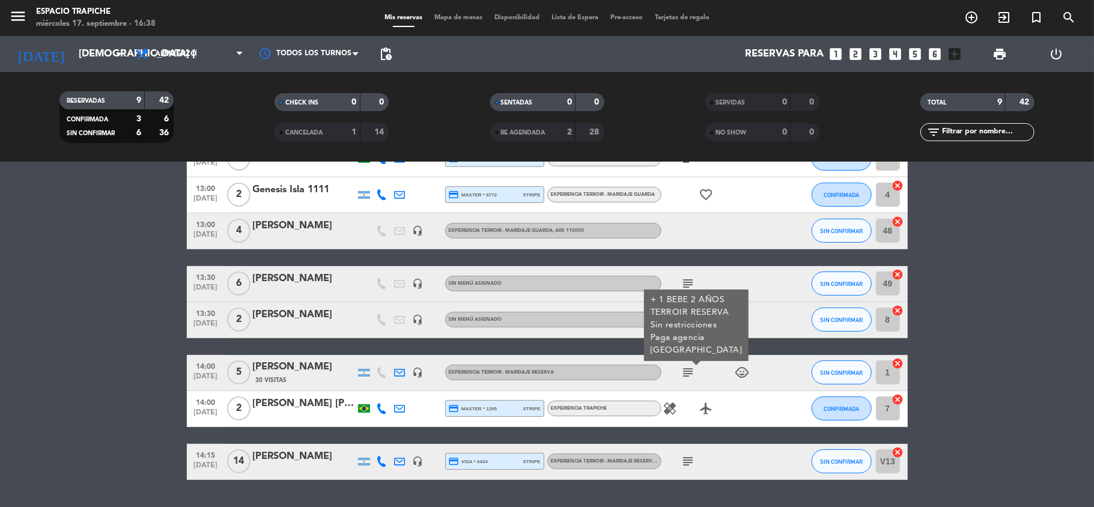
click at [150, 308] on bookings-row "12:15 [DATE] 5 [PERSON_NAME] headset_mic Experiencia Terroir - Maridaje Guarda …" at bounding box center [547, 284] width 1094 height 392
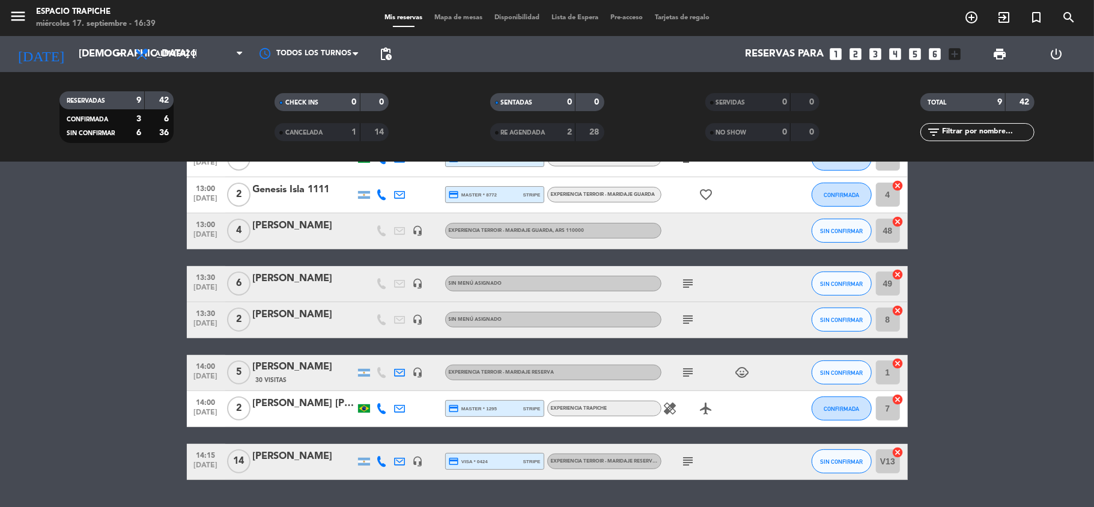
click at [288, 227] on div "[PERSON_NAME]" at bounding box center [304, 226] width 102 height 16
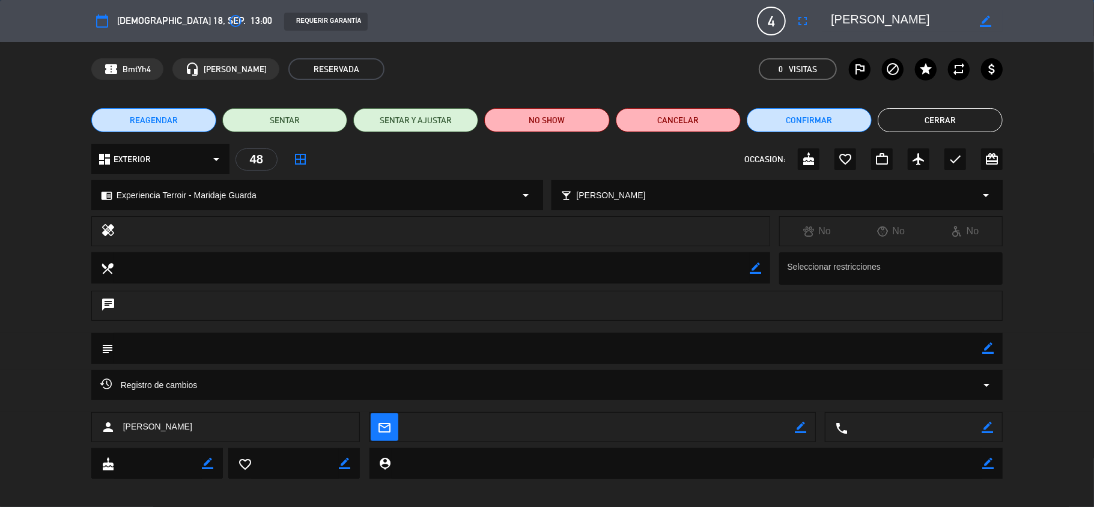
click at [985, 348] on icon "border_color" at bounding box center [987, 347] width 11 height 11
click at [952, 354] on textarea at bounding box center [548, 348] width 869 height 31
type textarea "Liberados de turismo"
click at [987, 346] on icon at bounding box center [987, 347] width 11 height 11
click at [918, 114] on button "Cerrar" at bounding box center [940, 120] width 125 height 24
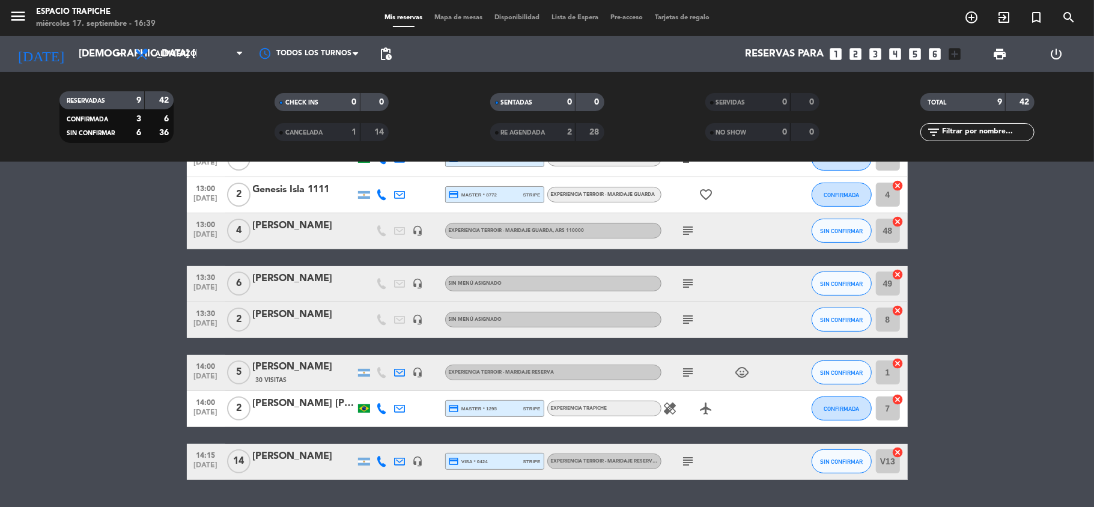
click at [129, 323] on bookings-row "12:15 [DATE] 5 [PERSON_NAME] headset_mic Experiencia Terroir - Maridaje Guarda …" at bounding box center [547, 284] width 1094 height 392
click at [693, 280] on icon "subject" at bounding box center [688, 283] width 14 height 14
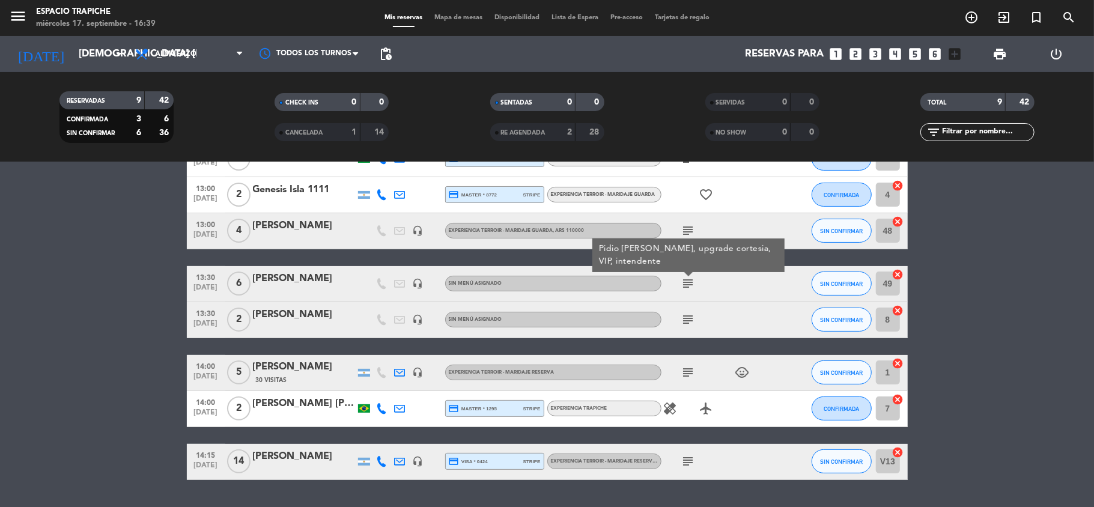
click at [686, 318] on icon "subject" at bounding box center [688, 319] width 14 height 14
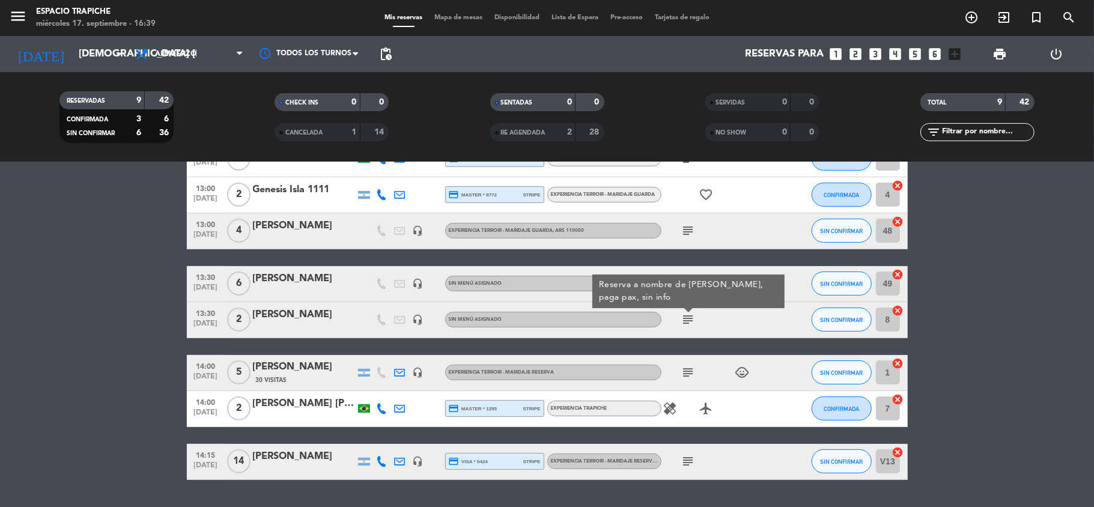
click at [683, 374] on icon "subject" at bounding box center [688, 372] width 14 height 14
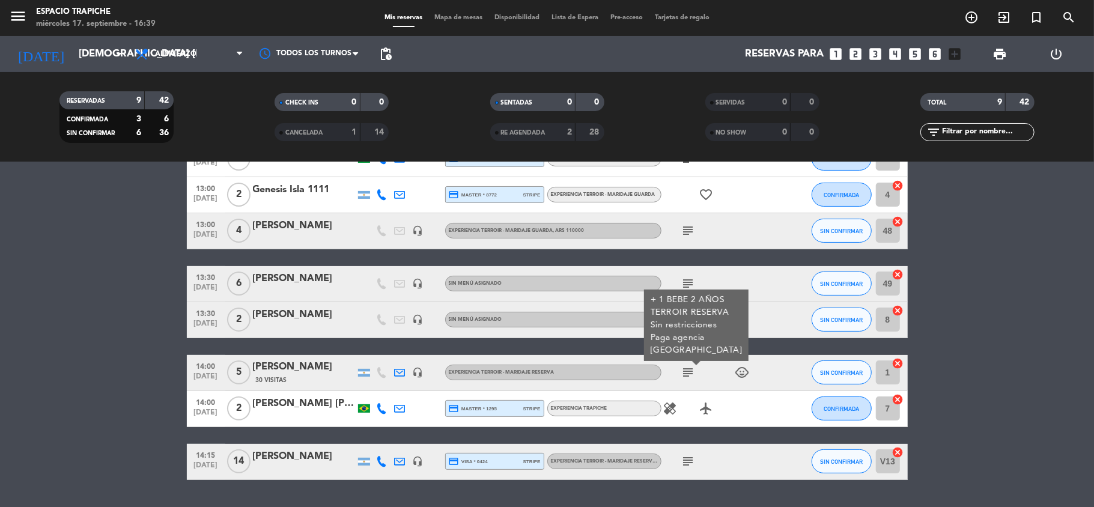
click at [685, 464] on icon "subject" at bounding box center [688, 461] width 14 height 14
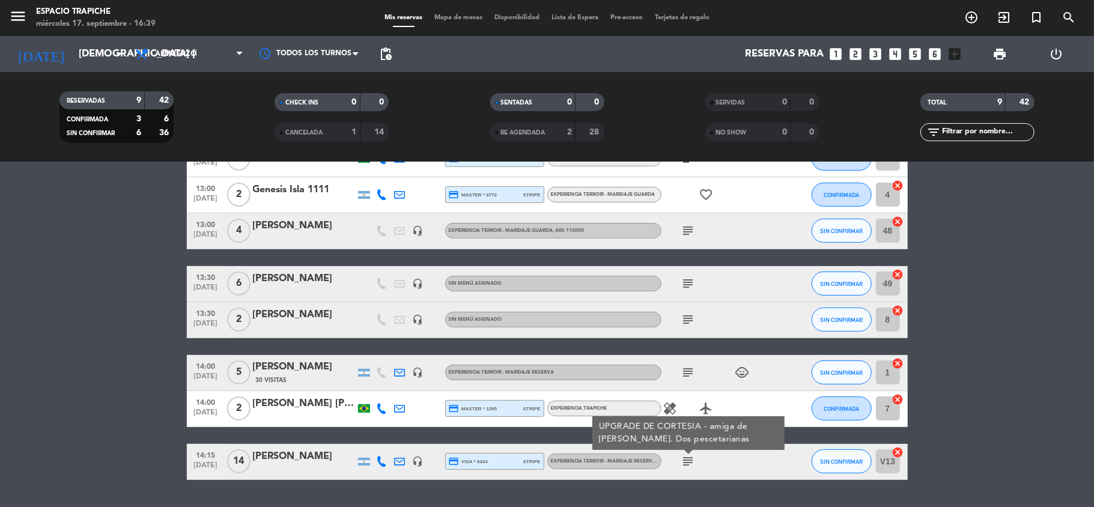
click at [58, 378] on bookings-row "12:15 [DATE] 5 [PERSON_NAME] headset_mic Experiencia Terroir - Maridaje Guarda …" at bounding box center [547, 284] width 1094 height 392
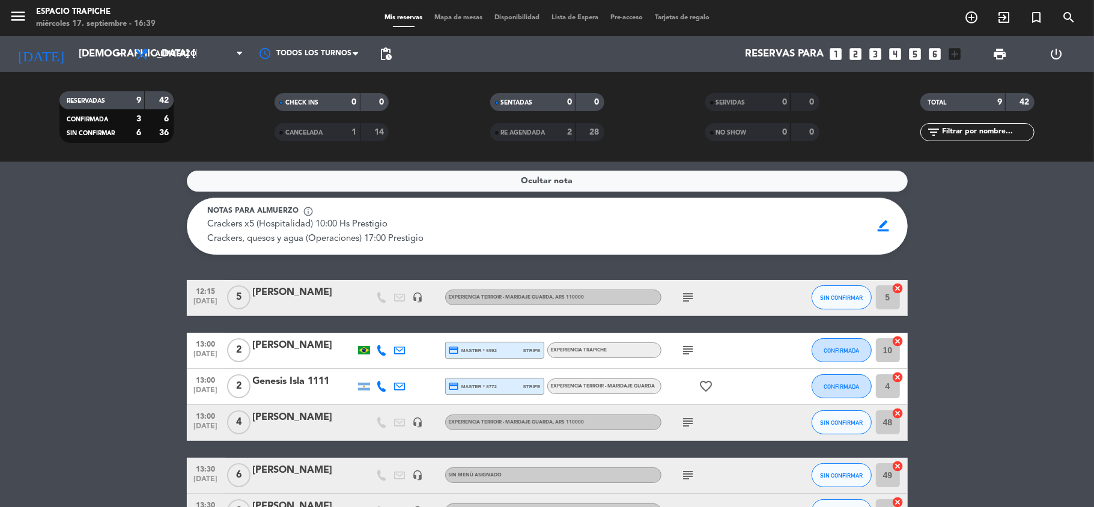
scroll to position [0, 0]
click at [692, 302] on icon "subject" at bounding box center [688, 298] width 14 height 14
click at [690, 347] on icon "subject" at bounding box center [688, 351] width 14 height 14
click at [688, 426] on icon "subject" at bounding box center [688, 423] width 14 height 14
click at [294, 358] on div at bounding box center [304, 359] width 102 height 10
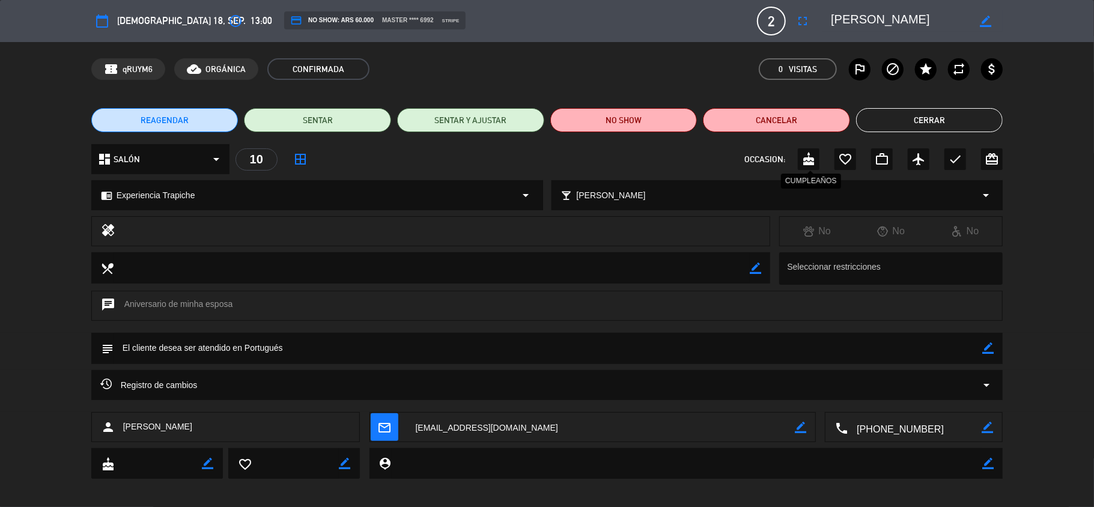
click at [803, 155] on icon "cake" at bounding box center [808, 159] width 14 height 14
click at [900, 115] on button "Cerrar" at bounding box center [929, 120] width 147 height 24
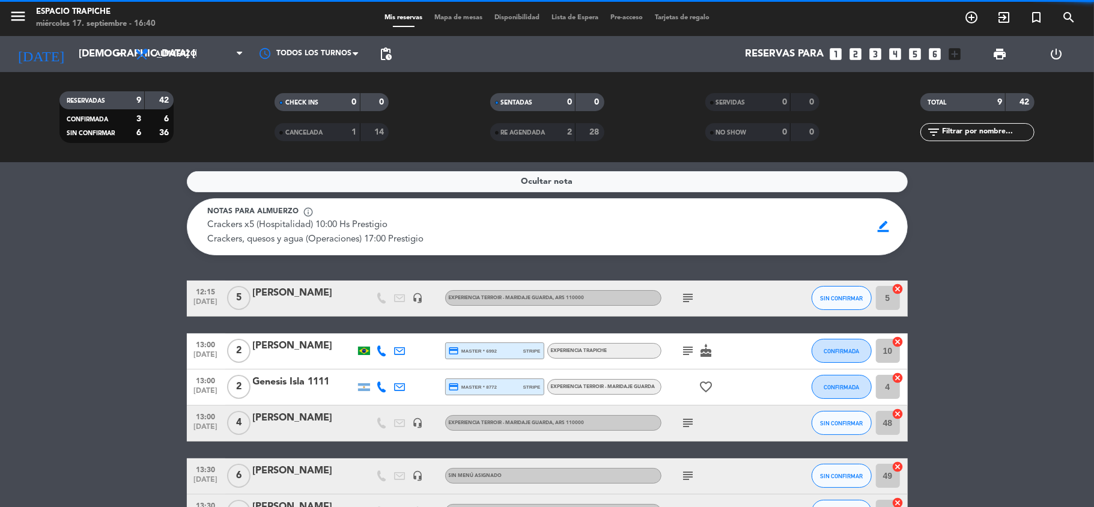
click at [936, 259] on div "Ocultar nota Notas para almuerzo info_outline Crackers x5 (Hospitalidad) 10:00 …" at bounding box center [547, 334] width 1094 height 345
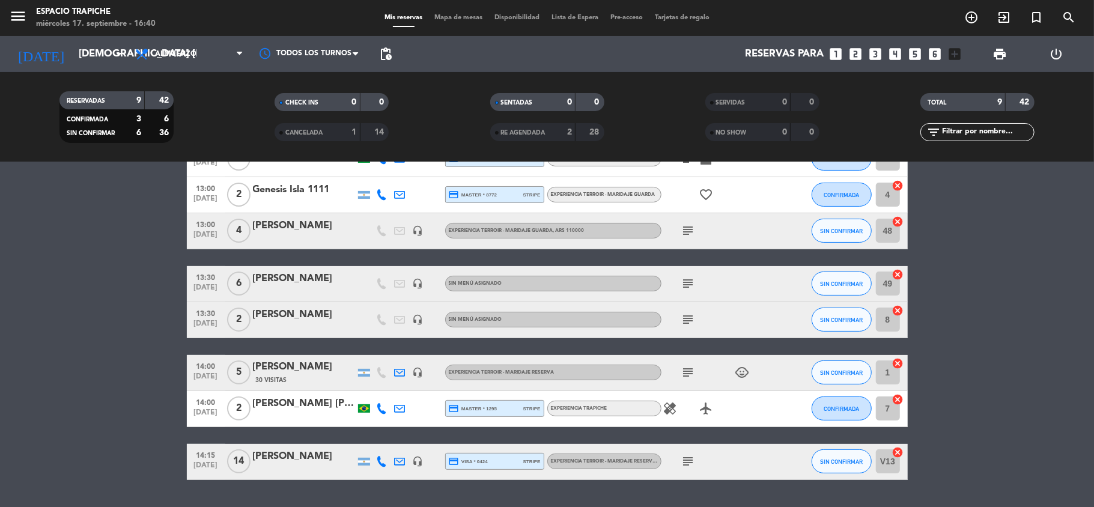
scroll to position [224, 0]
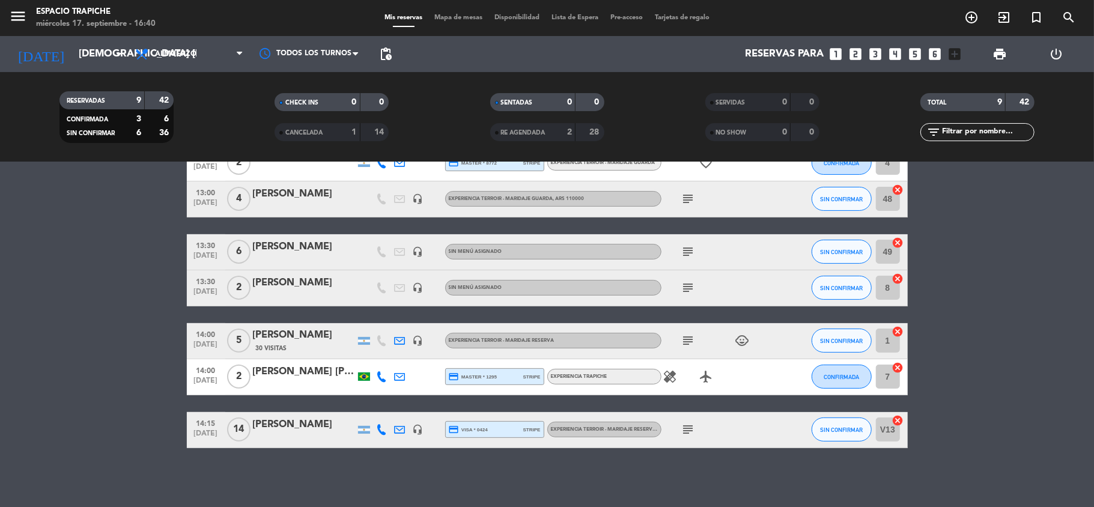
click at [674, 376] on icon "healing" at bounding box center [670, 376] width 14 height 14
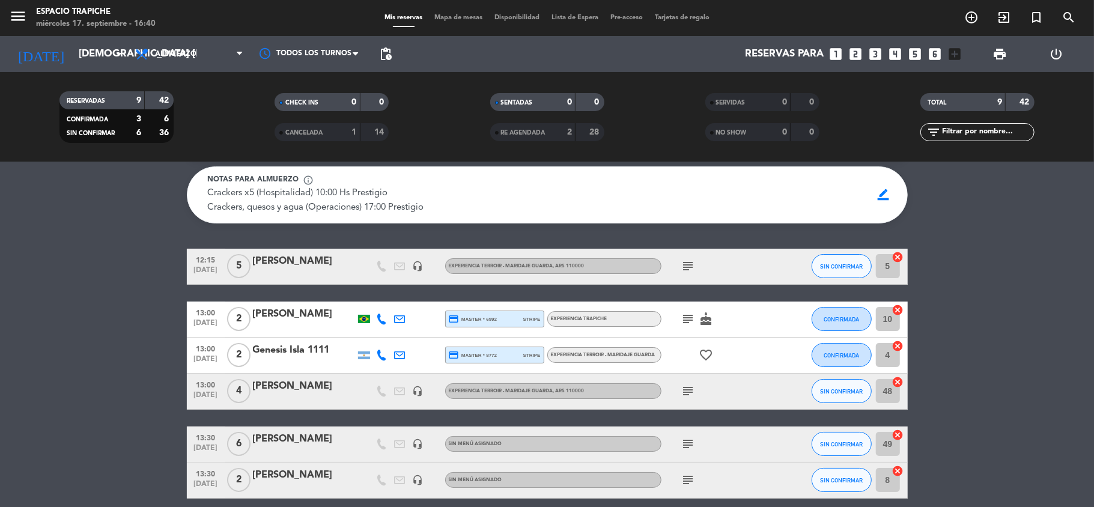
scroll to position [0, 0]
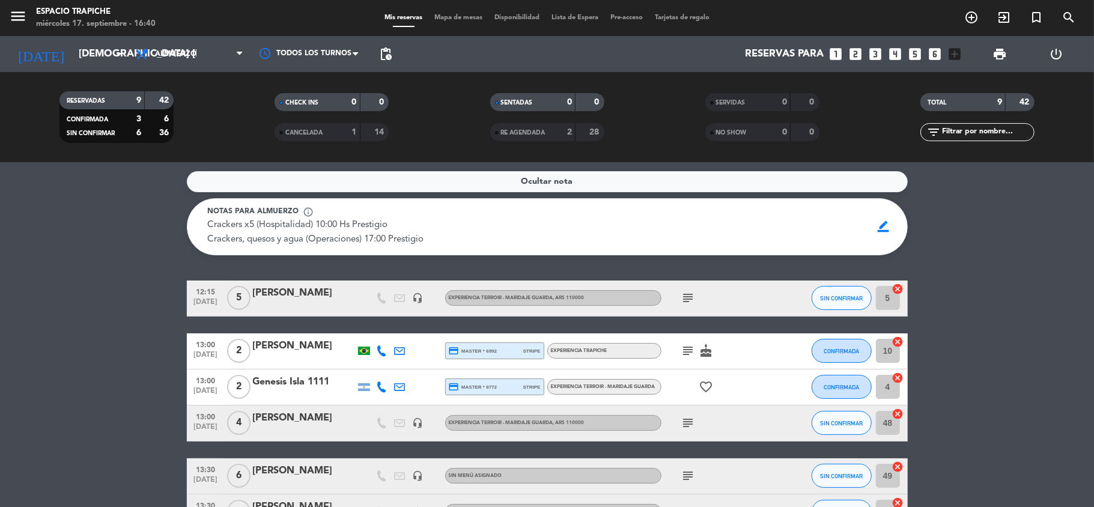
click at [65, 282] on bookings-row "12:15 [DATE] 5 [PERSON_NAME] headset_mic Experiencia Terroir - Maridaje Guarda …" at bounding box center [547, 477] width 1094 height 392
click at [101, 287] on bookings-row "12:15 [DATE] 5 [PERSON_NAME] headset_mic Experiencia Terroir - Maridaje Guarda …" at bounding box center [547, 477] width 1094 height 392
